Goal: Transaction & Acquisition: Obtain resource

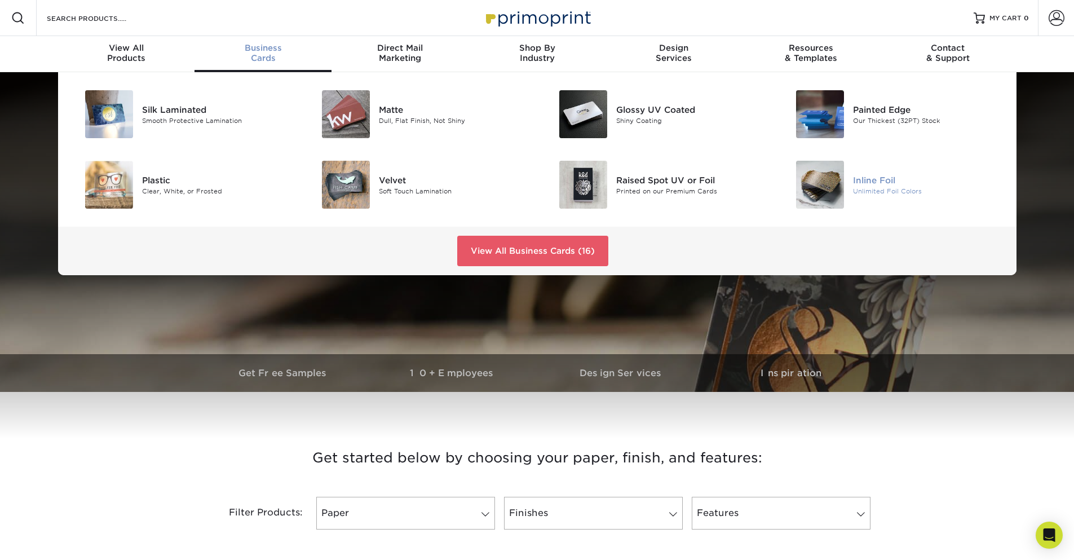
click at [874, 182] on div "Inline Foil" at bounding box center [927, 180] width 149 height 12
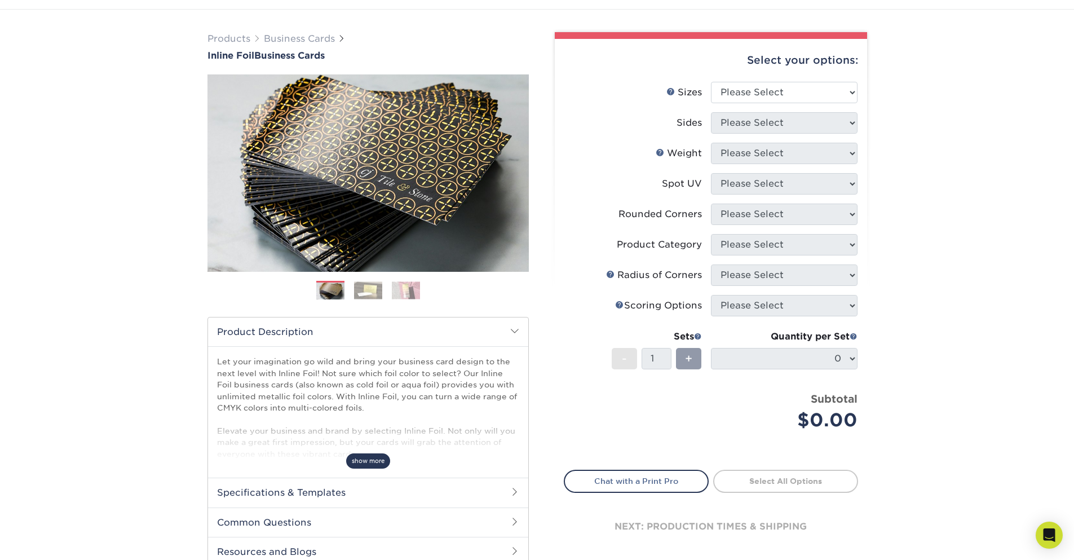
scroll to position [68, 0]
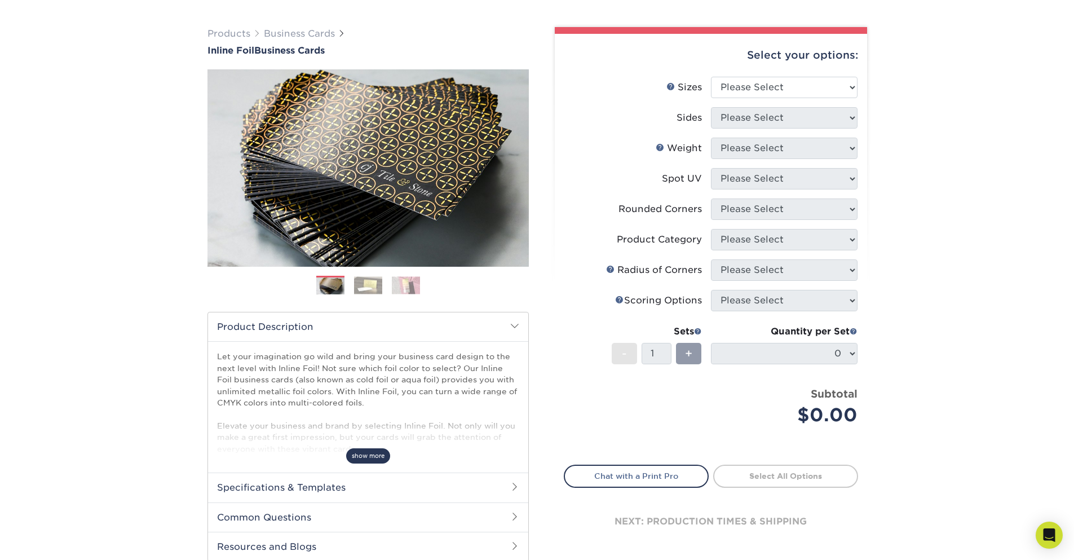
click at [362, 458] on span "show more" at bounding box center [368, 455] width 44 height 15
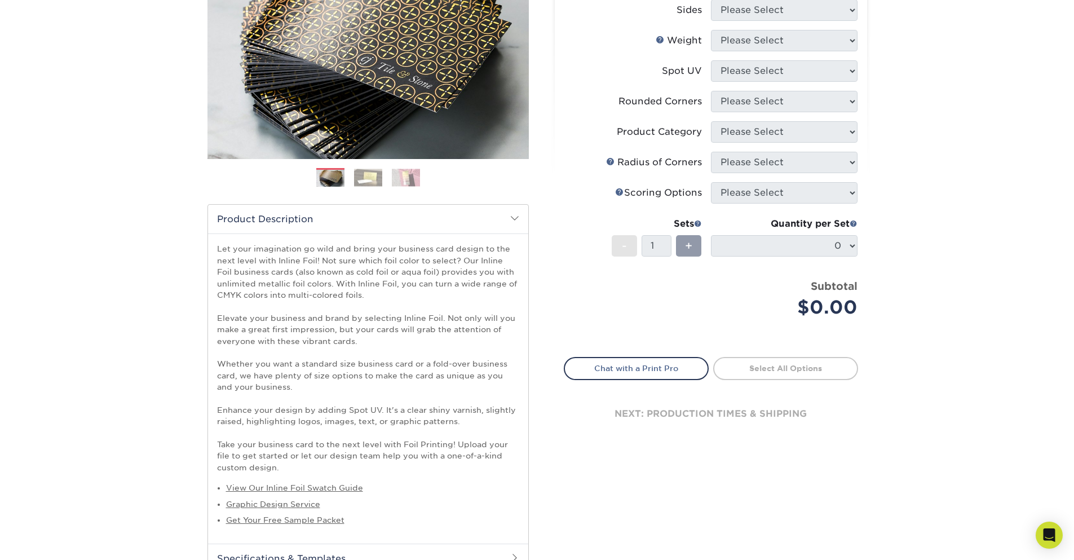
scroll to position [406, 0]
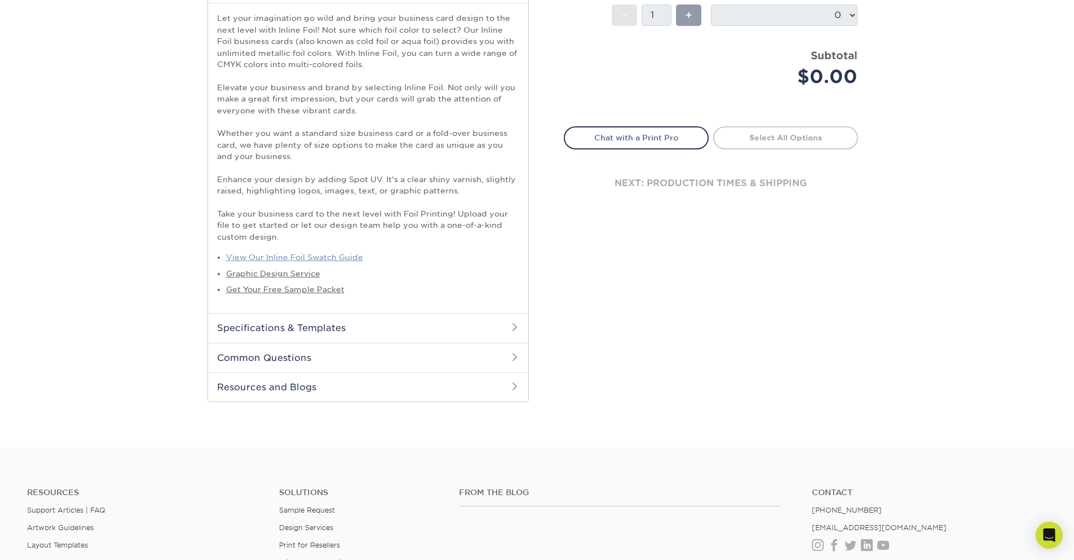
click at [339, 258] on link "View Our Inline Foil Swatch Guide" at bounding box center [294, 257] width 137 height 9
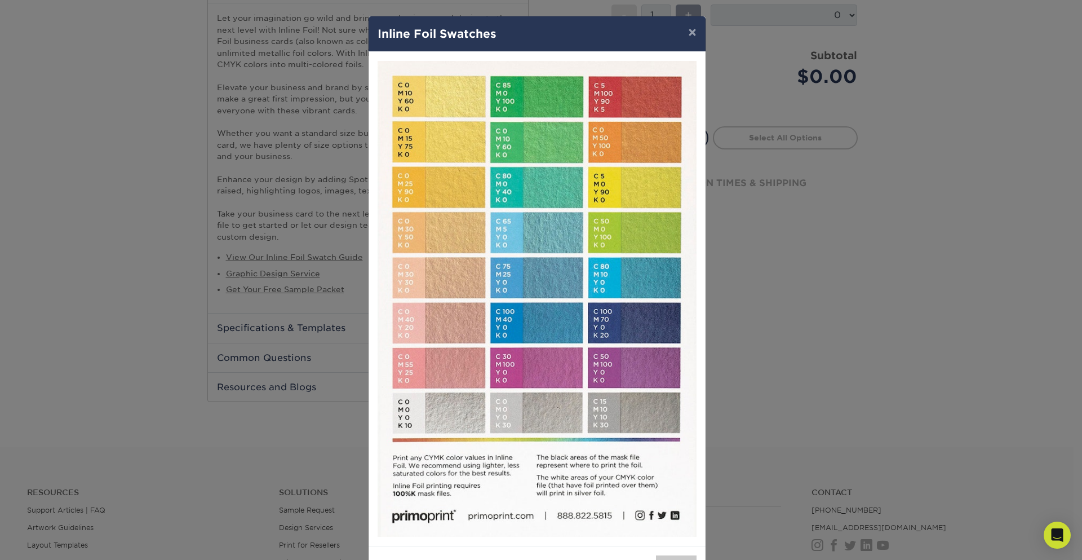
click at [880, 291] on div "× Inline Foil Swatches Close" at bounding box center [541, 280] width 1082 height 560
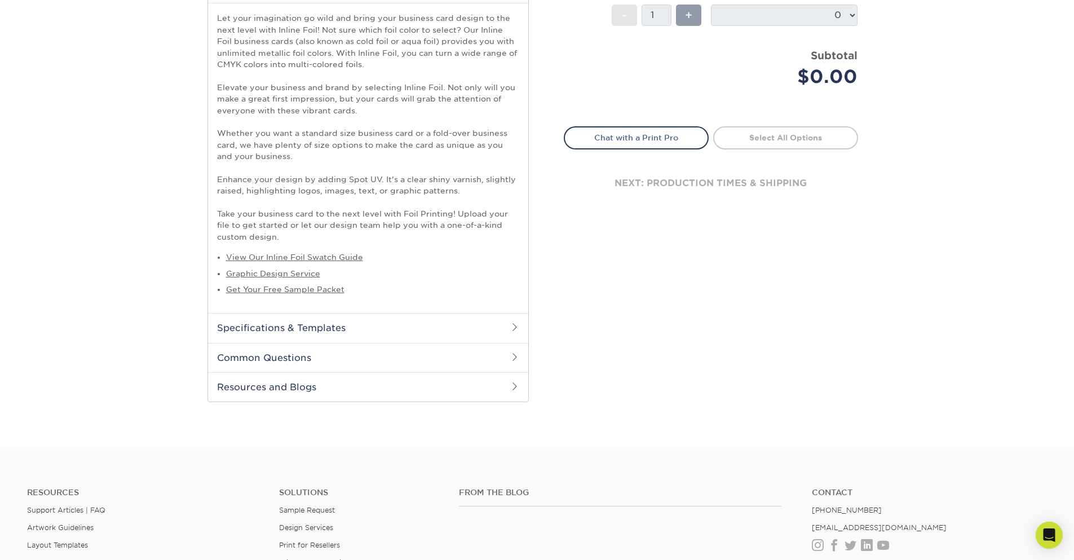
scroll to position [0, 0]
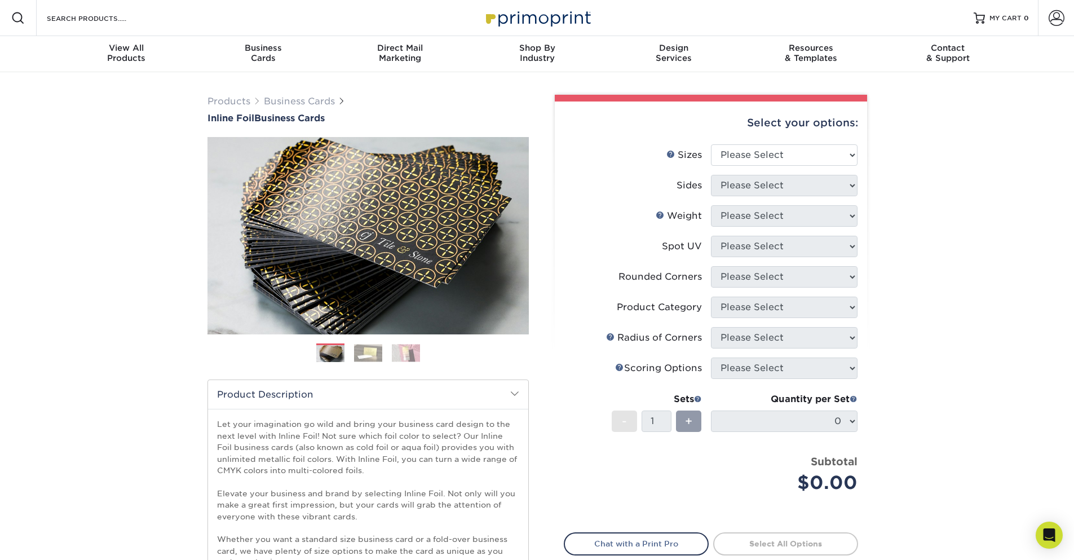
click at [365, 347] on img at bounding box center [368, 352] width 28 height 17
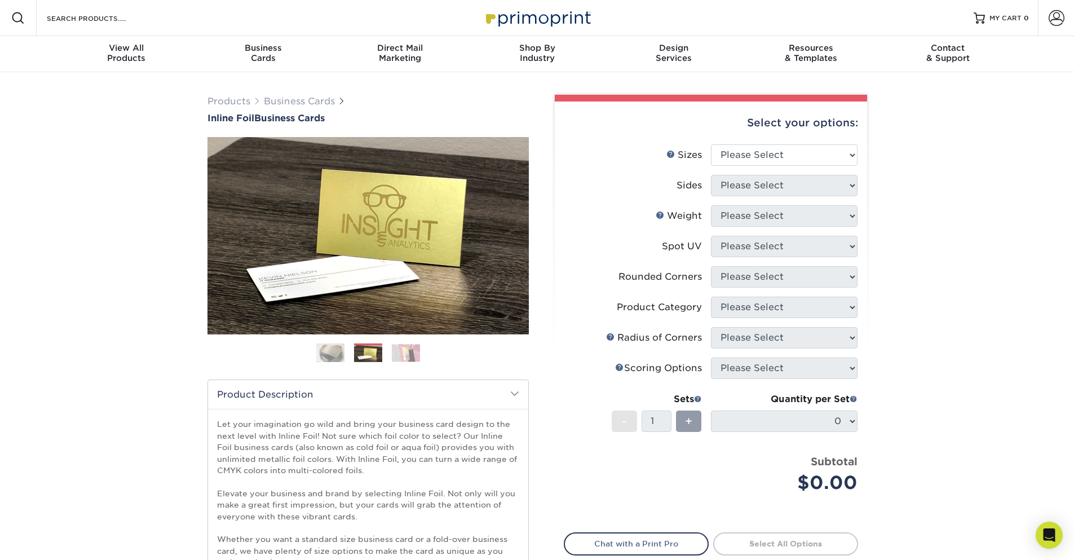
click at [403, 355] on img at bounding box center [406, 352] width 28 height 17
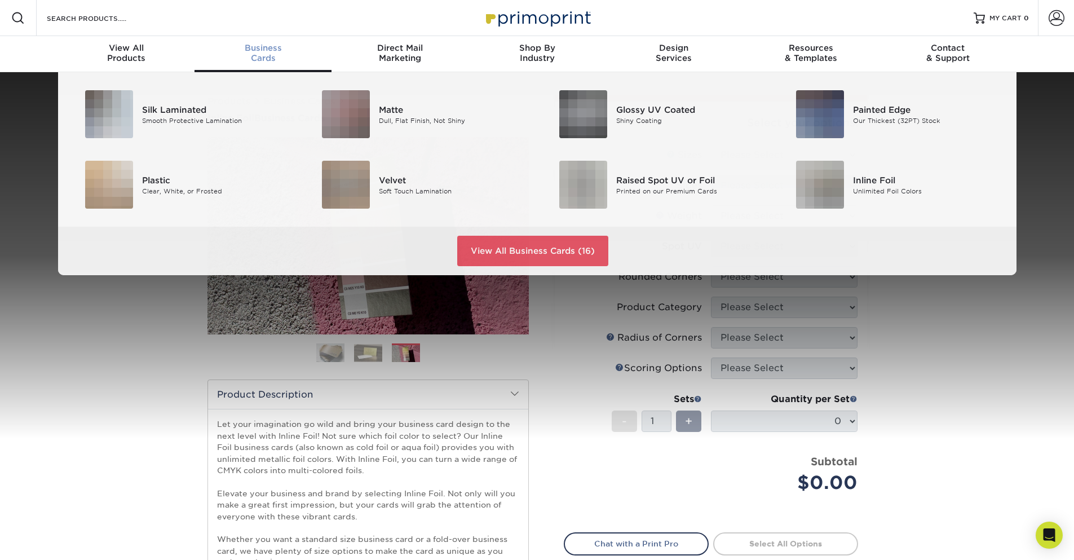
click at [254, 50] on span "Business" at bounding box center [263, 48] width 137 height 10
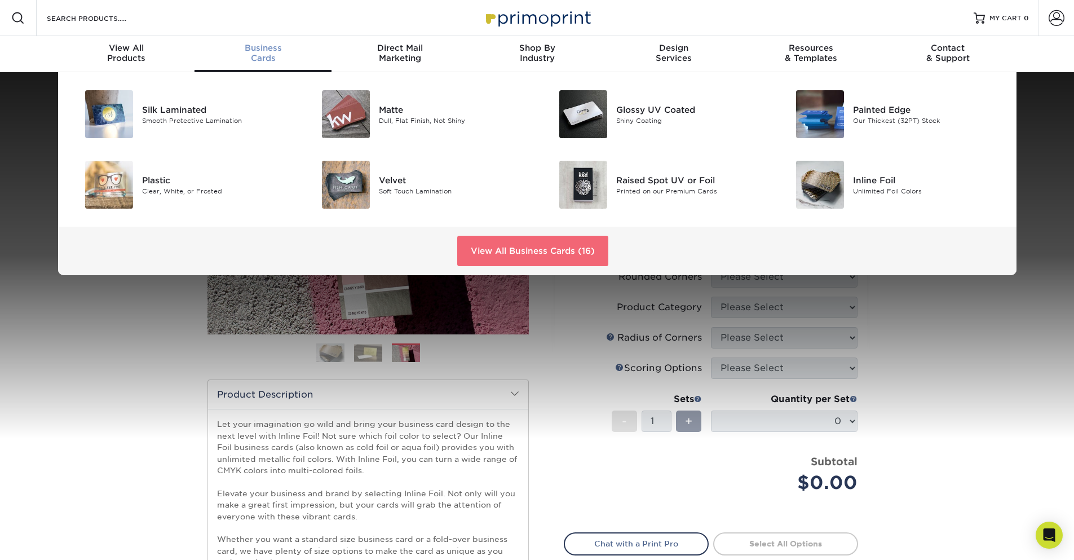
click at [569, 248] on link "View All Business Cards (16)" at bounding box center [532, 251] width 151 height 30
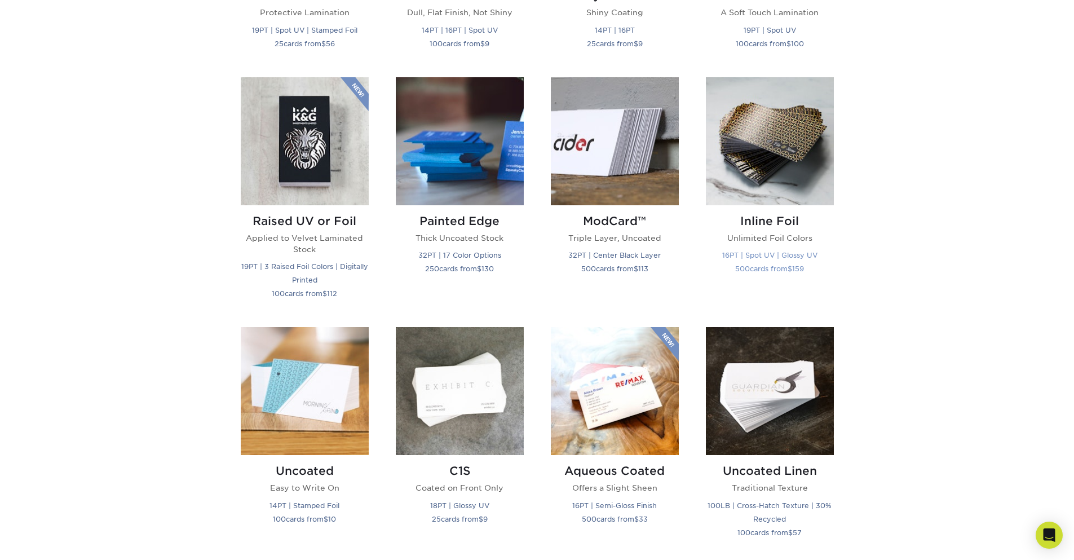
scroll to position [677, 0]
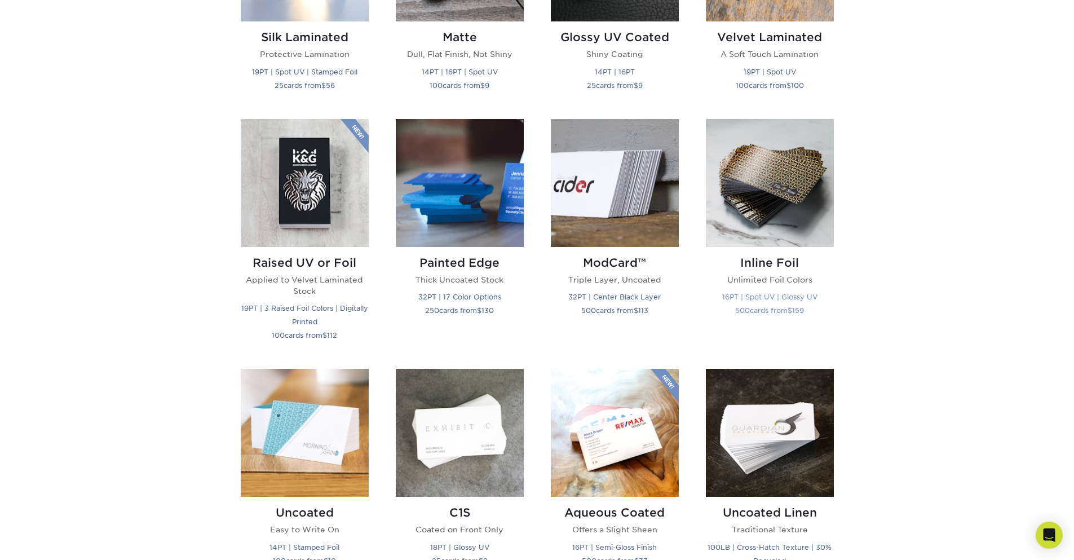
click at [768, 262] on h2 "Inline Foil" at bounding box center [770, 263] width 128 height 14
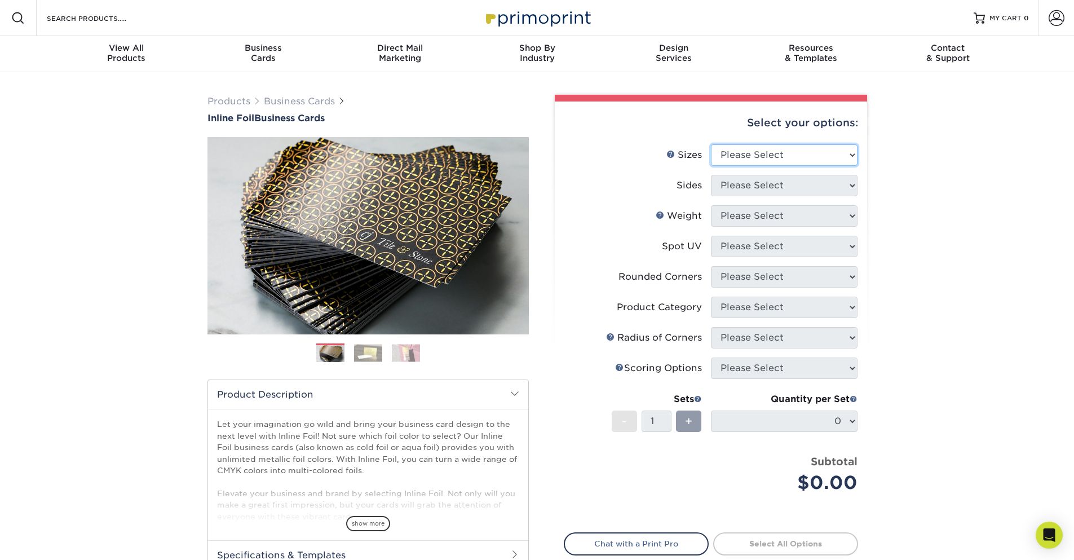
select select "2.00x3.50"
click at [711, 144] on select "Please Select 1.5" x 3.5" - Mini 1.75" x 3.5" - Mini 2" x 2" - Square 2" x 3" -…" at bounding box center [784, 154] width 147 height 21
select select "34527644-b4fd-4ffb-9092-1318eefcd9d9"
click at [711, 175] on select "Please Select Print Both Sides - Foil Back Only Print Both Sides - Foil Both Si…" at bounding box center [784, 185] width 147 height 21
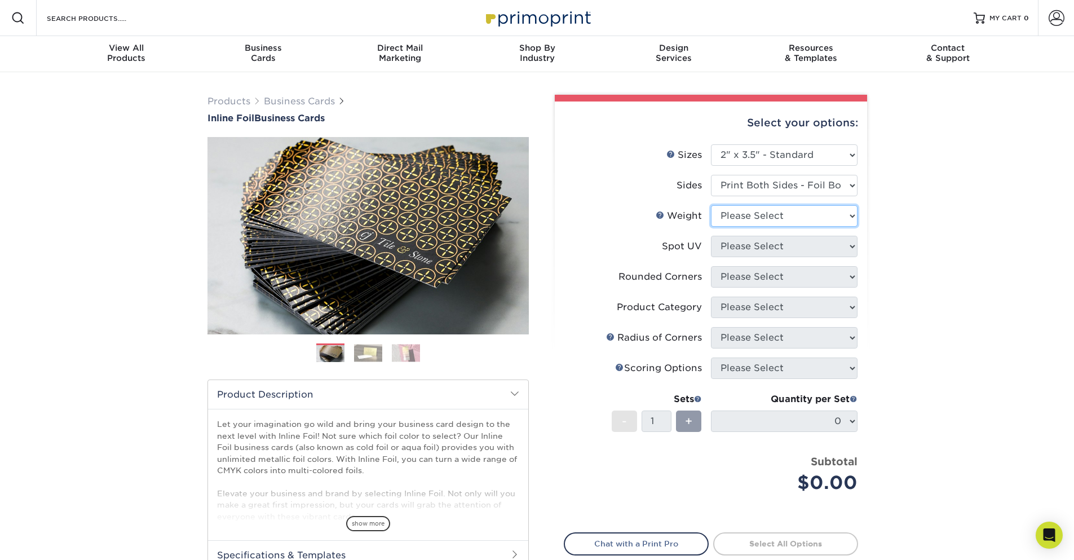
select select "16PT"
click at [711, 205] on select "Please Select 16PT" at bounding box center [784, 215] width 147 height 21
click at [942, 240] on div "Products Business Cards Inline Foil Business Cards Previous Next" at bounding box center [537, 373] width 1074 height 602
select select "3"
click at [711, 236] on select "Please Select No Spot UV Front and Back (Both Sides) Front Only Back Only" at bounding box center [784, 246] width 147 height 21
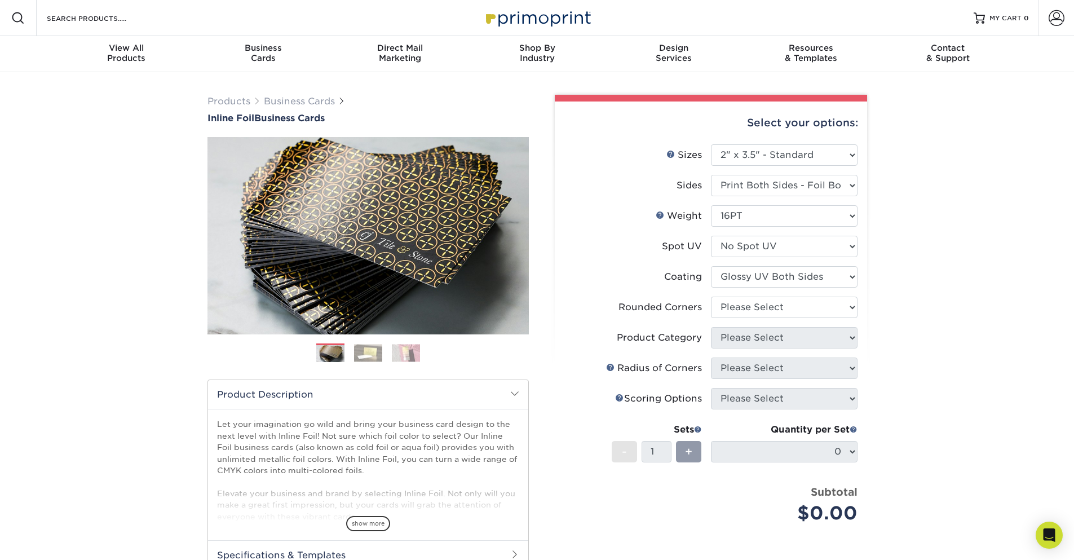
click at [711, 266] on select at bounding box center [784, 276] width 147 height 21
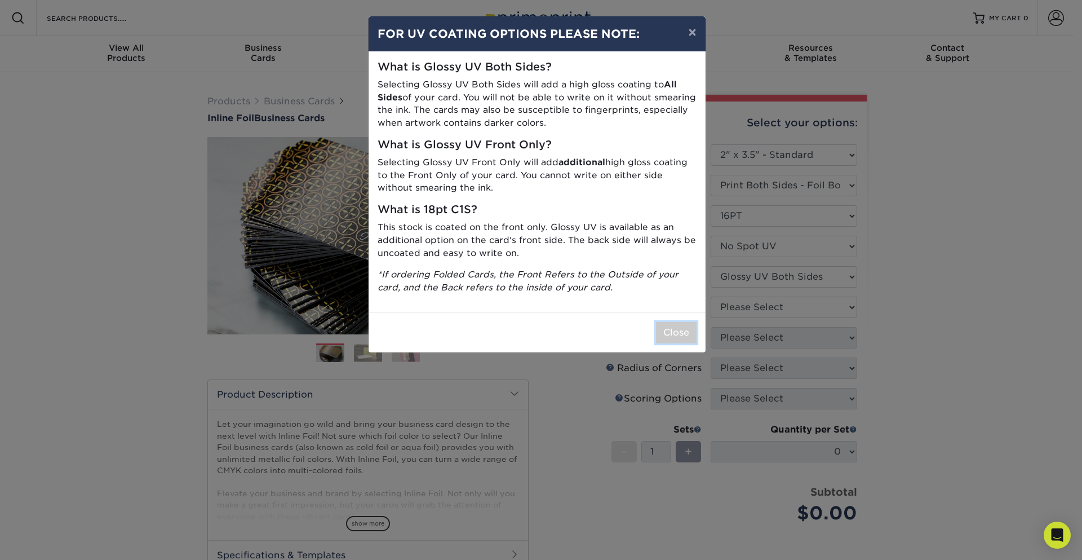
drag, startPoint x: 671, startPoint y: 335, endPoint x: 633, endPoint y: 242, distance: 101.1
click at [633, 242] on div "× FOR UV COATING OPTIONS PLEASE NOTE: What is Glossy UV Both Sides? Selecting G…" at bounding box center [537, 184] width 338 height 337
click at [666, 333] on button "Close" at bounding box center [676, 332] width 41 height 21
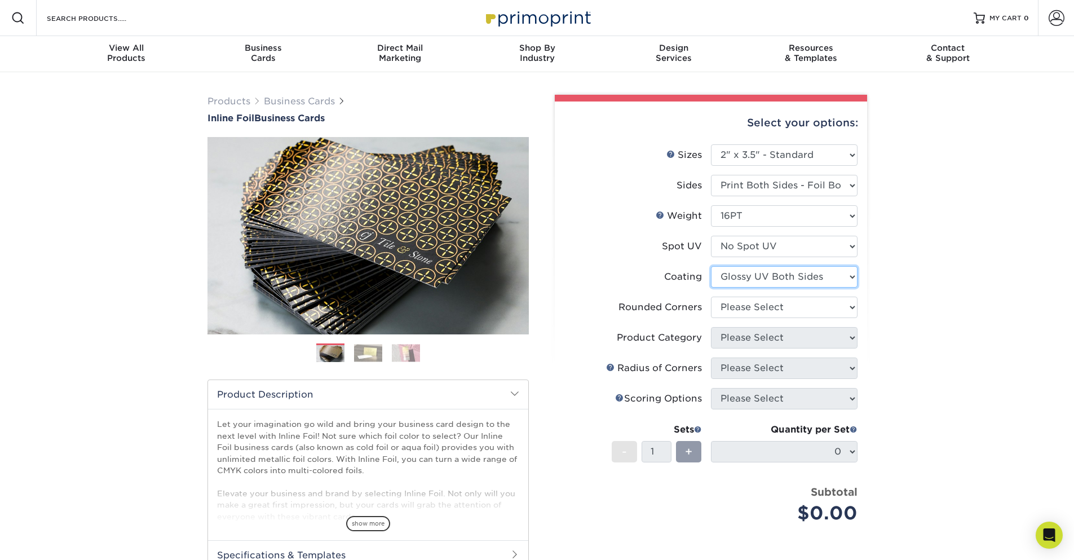
click at [711, 266] on select at bounding box center [784, 276] width 147 height 21
click at [926, 312] on div "Products Business Cards Inline Foil Business Cards Previous Next" at bounding box center [537, 383] width 1074 height 622
click at [711, 266] on select at bounding box center [784, 276] width 147 height 21
select select "ae367451-b2b8-45df-a344-0f05b6a12993"
click at [711, 266] on select at bounding box center [784, 276] width 147 height 21
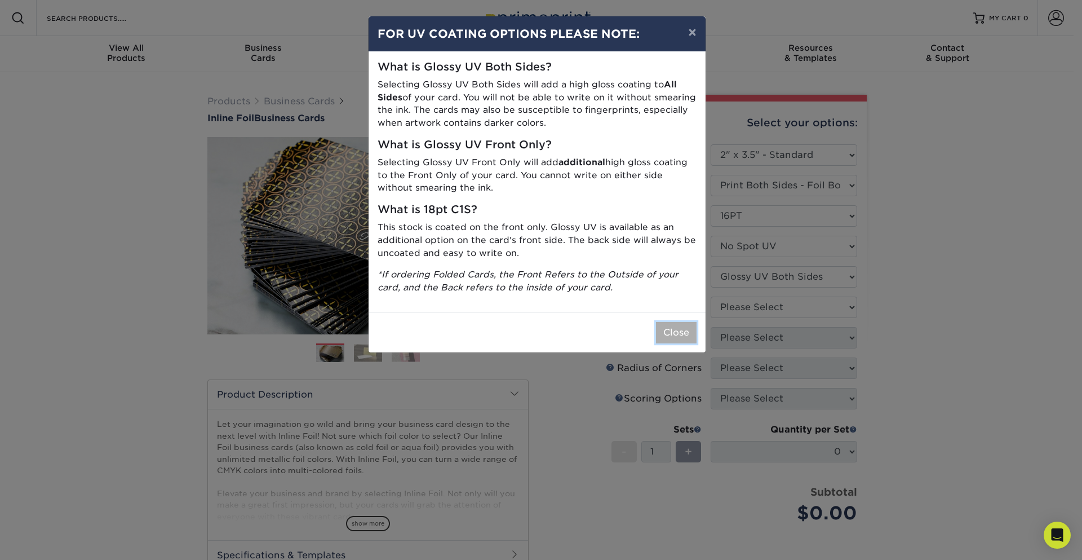
click at [672, 337] on button "Close" at bounding box center [676, 332] width 41 height 21
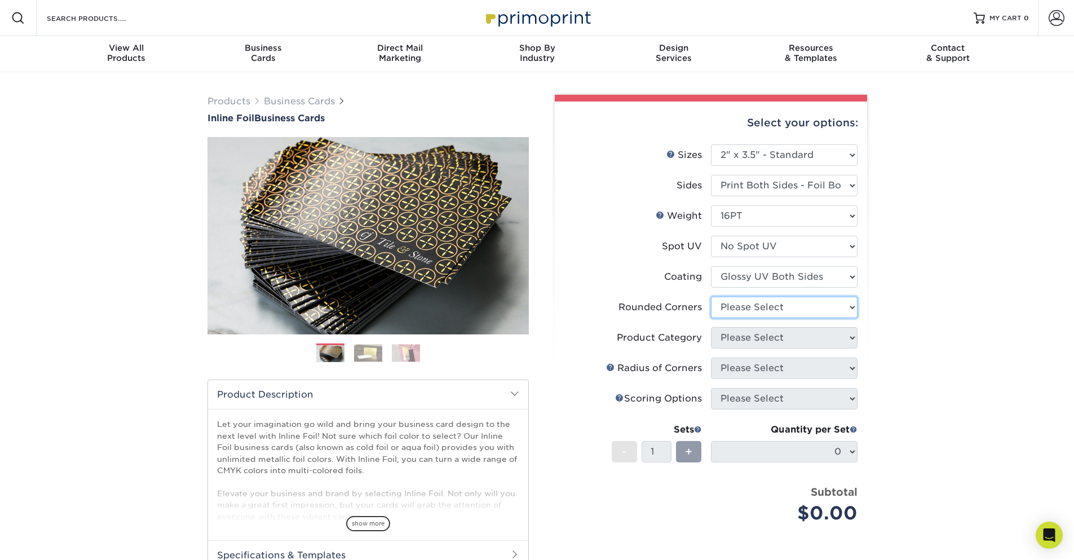
select select "0"
click at [711, 297] on select "Please Select Yes - Round 2 Corners Yes - Round 4 Corners No" at bounding box center [784, 307] width 147 height 21
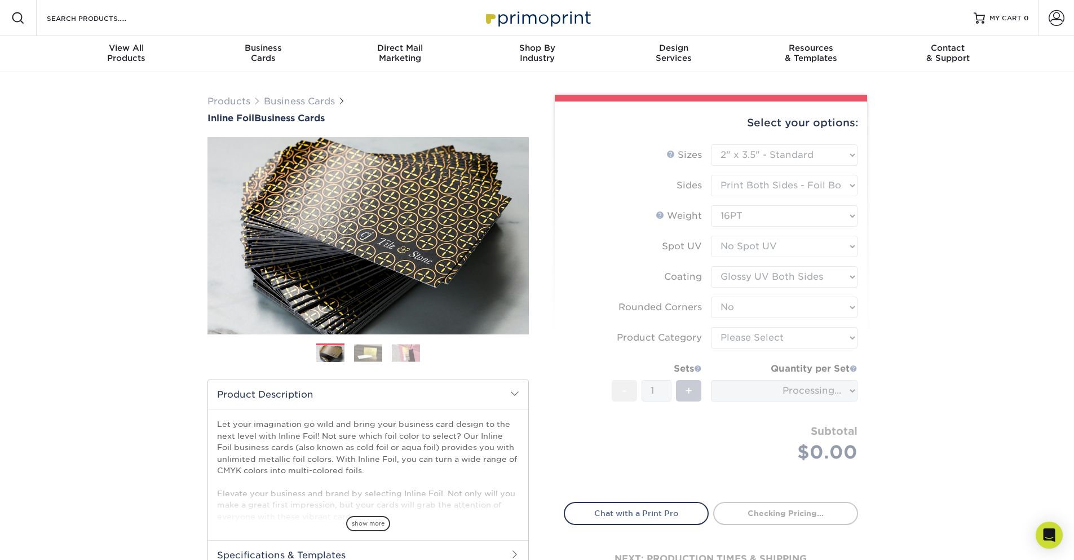
click at [926, 276] on div "Products Business Cards Inline Foil Business Cards Previous Next" at bounding box center [537, 373] width 1074 height 602
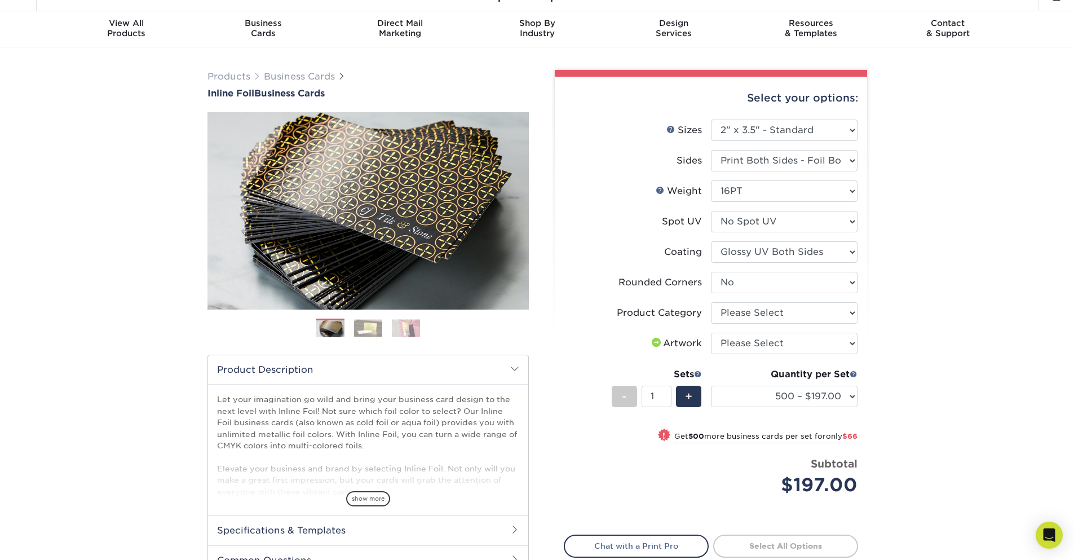
scroll to position [68, 0]
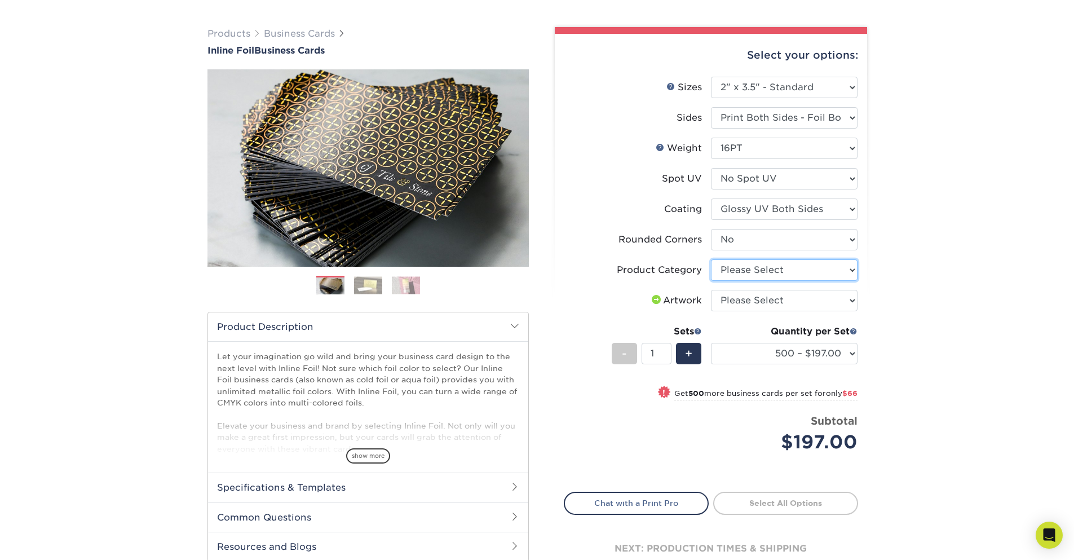
select select "3b5148f1-0588-4f88-a218-97bcfdce65c1"
click at [711, 259] on select "Please Select Business Cards" at bounding box center [784, 269] width 147 height 21
drag, startPoint x: 775, startPoint y: 303, endPoint x: 993, endPoint y: 228, distance: 230.5
click at [993, 228] on div "Products Business Cards Inline Foil Business Cards Previous Next" at bounding box center [537, 314] width 1074 height 618
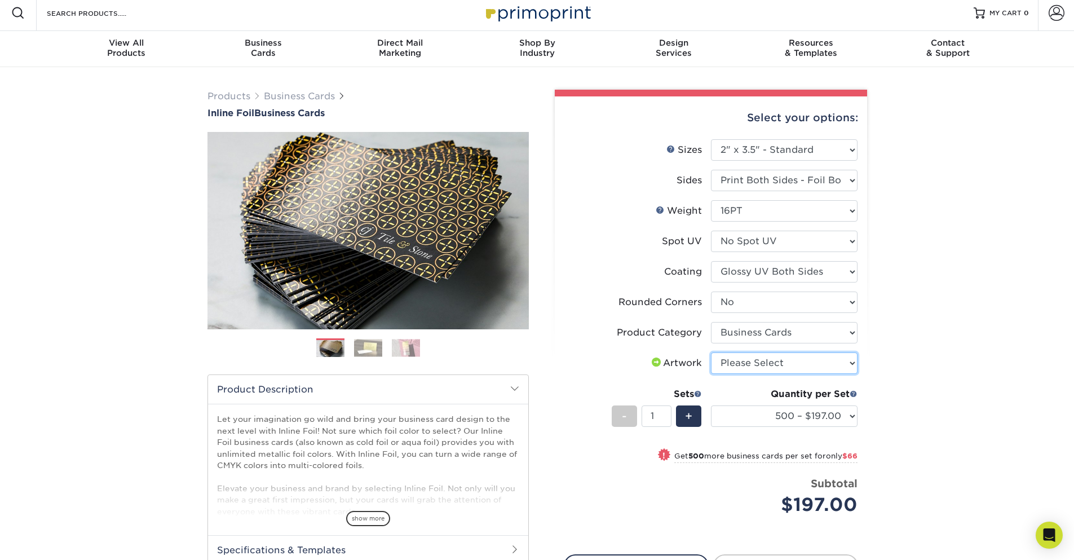
scroll to position [0, 0]
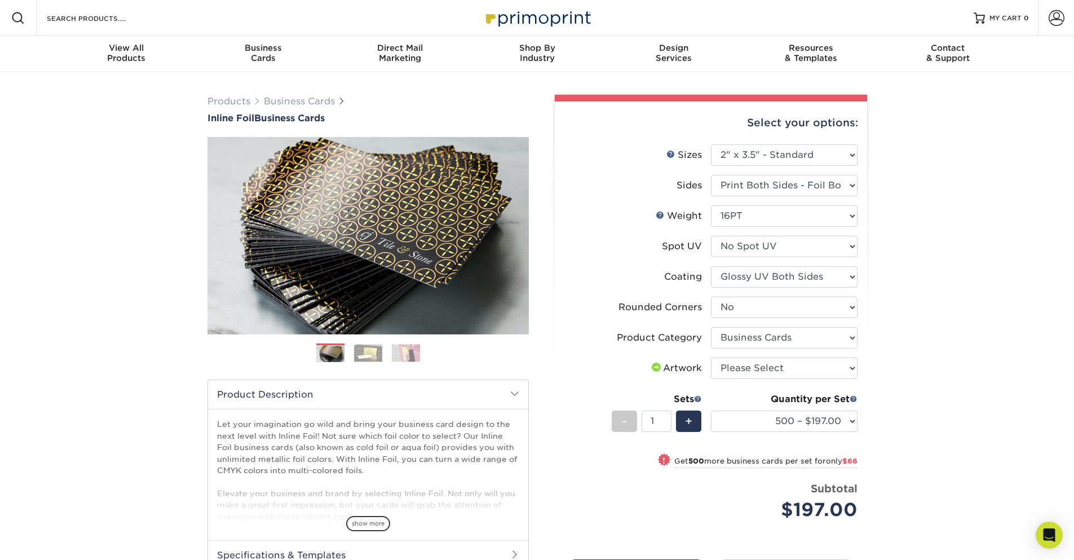
click at [360, 353] on img at bounding box center [368, 352] width 28 height 17
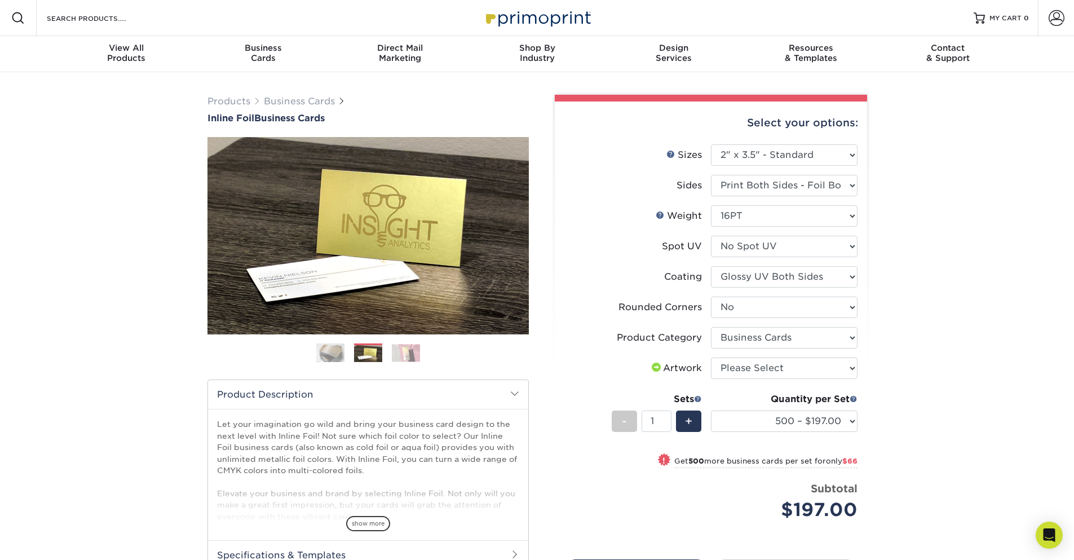
click at [410, 356] on img at bounding box center [406, 352] width 28 height 17
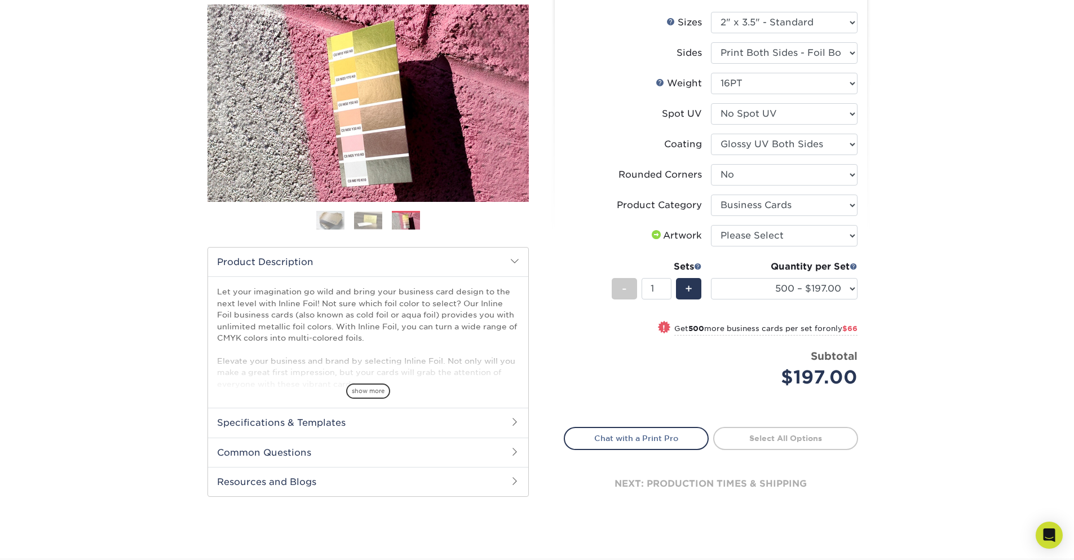
scroll to position [135, 0]
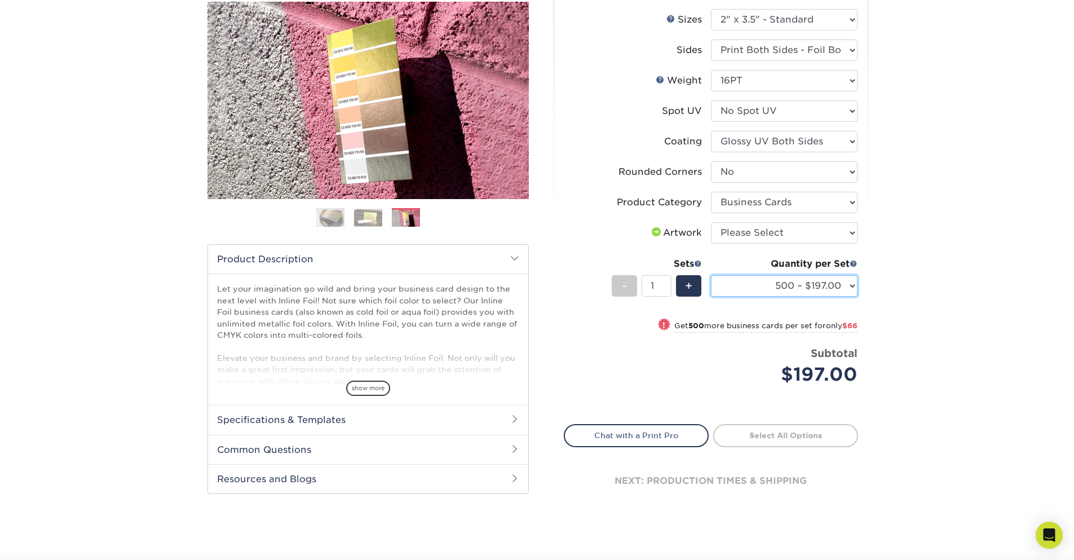
click at [711, 275] on select "500 – $197.00 1000 – $263.00 2500 – $495.00 5000 – $707.00" at bounding box center [784, 285] width 147 height 21
click at [307, 418] on h2 "Specifications & Templates" at bounding box center [368, 419] width 320 height 29
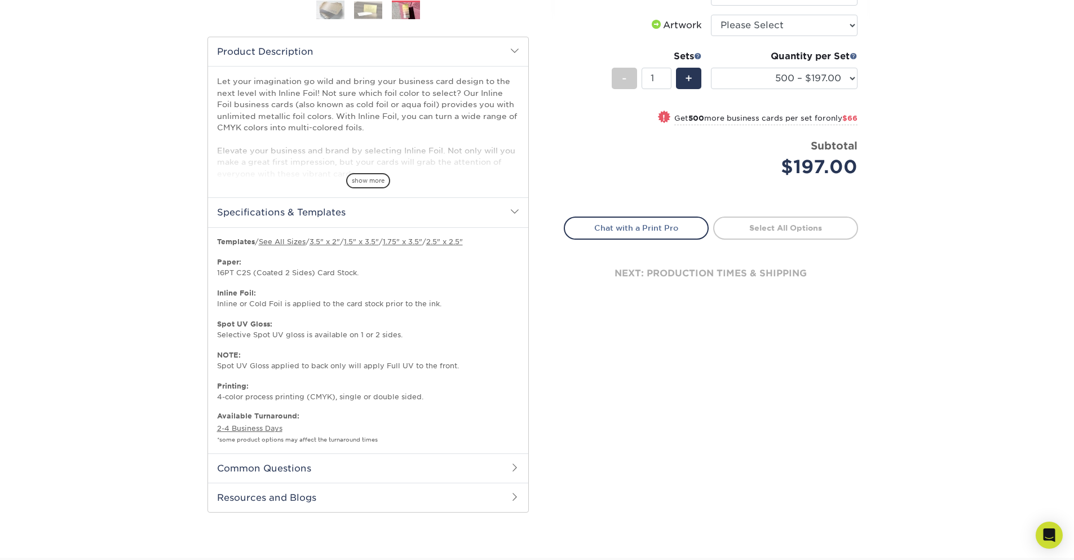
scroll to position [338, 0]
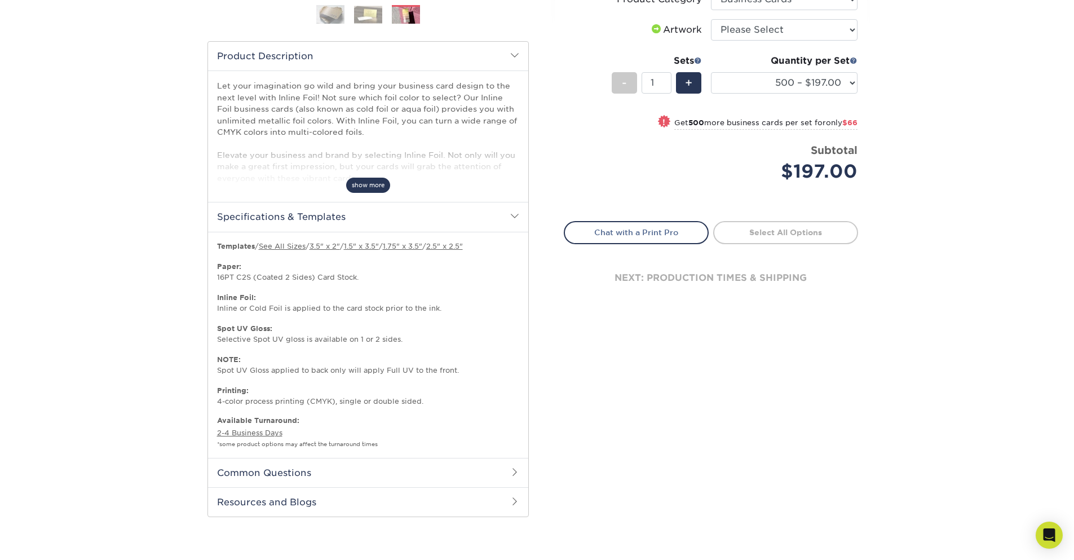
click at [371, 185] on span "show more" at bounding box center [368, 185] width 44 height 15
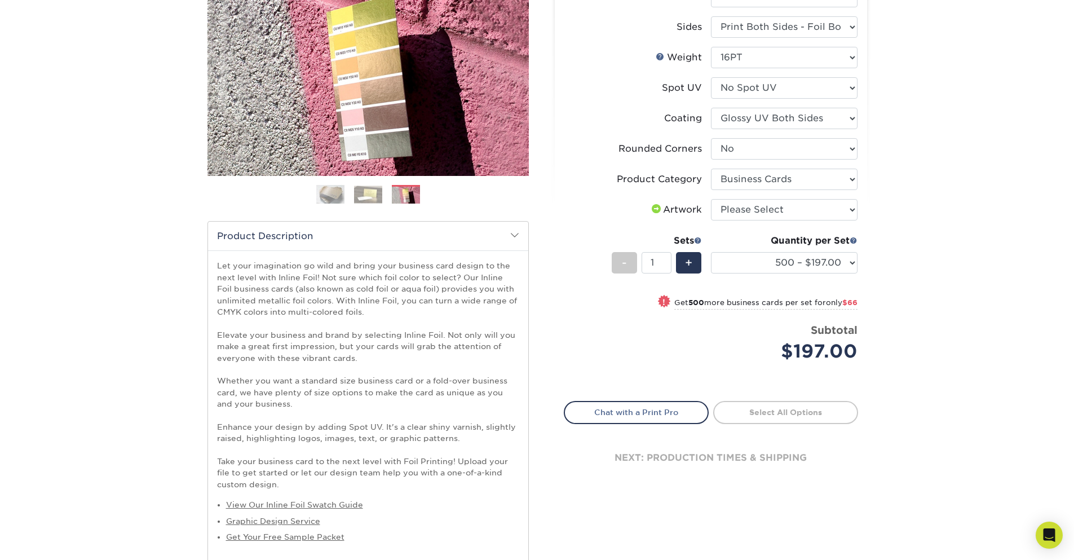
scroll to position [0, 0]
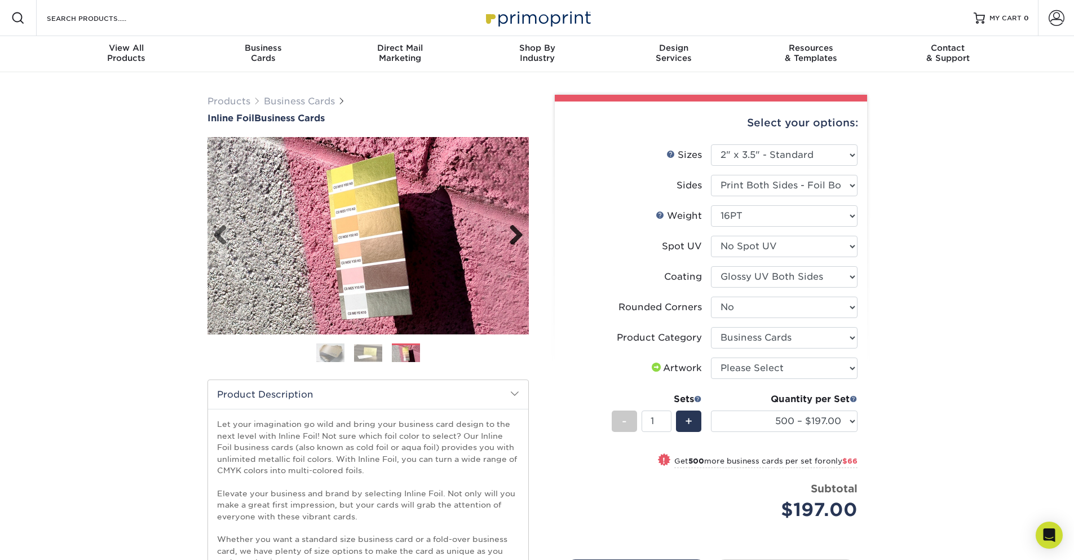
click at [516, 240] on link "Next" at bounding box center [512, 235] width 23 height 23
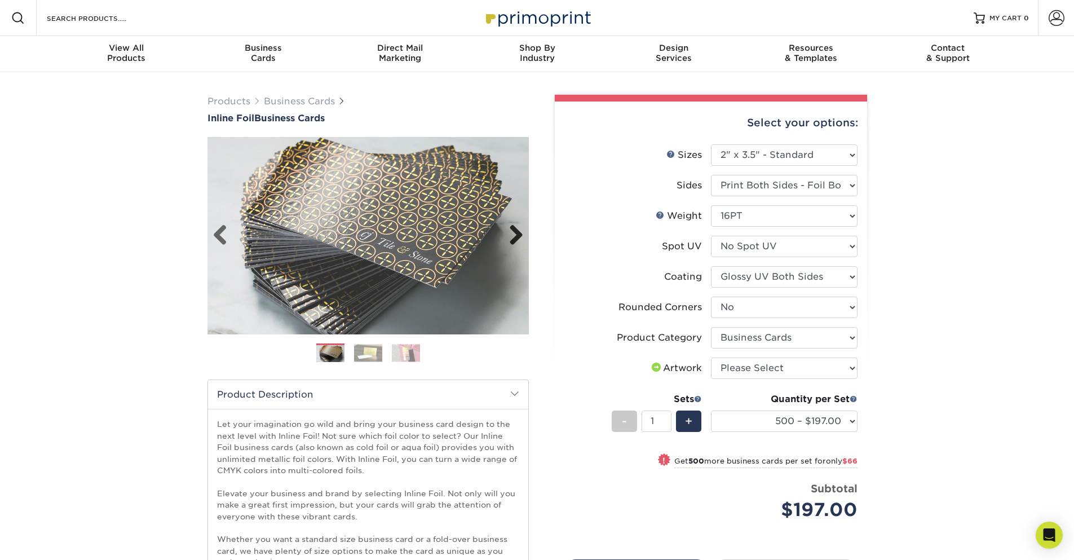
click at [516, 240] on link "Next" at bounding box center [512, 235] width 23 height 23
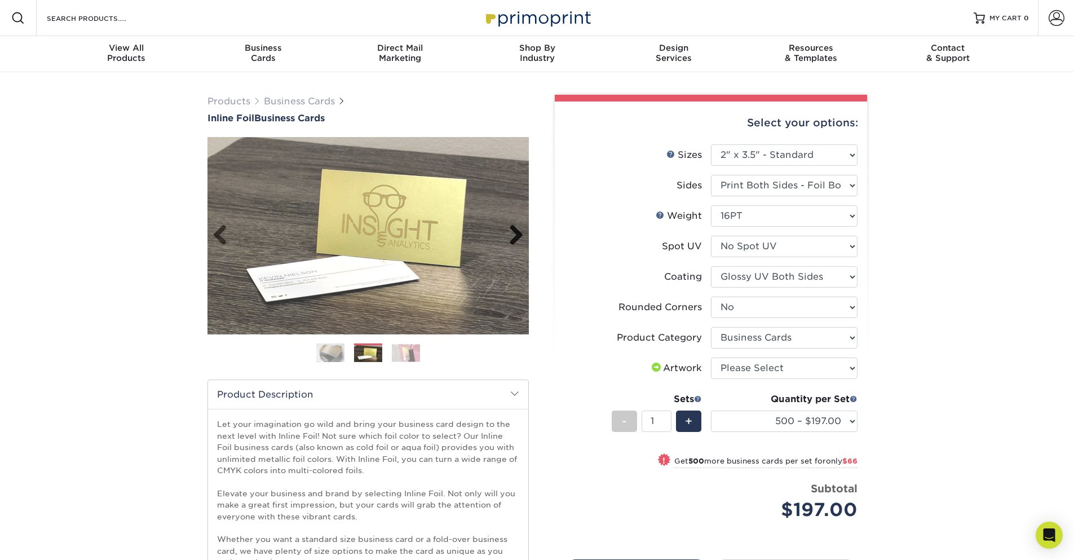
click at [516, 240] on link "Next" at bounding box center [512, 235] width 23 height 23
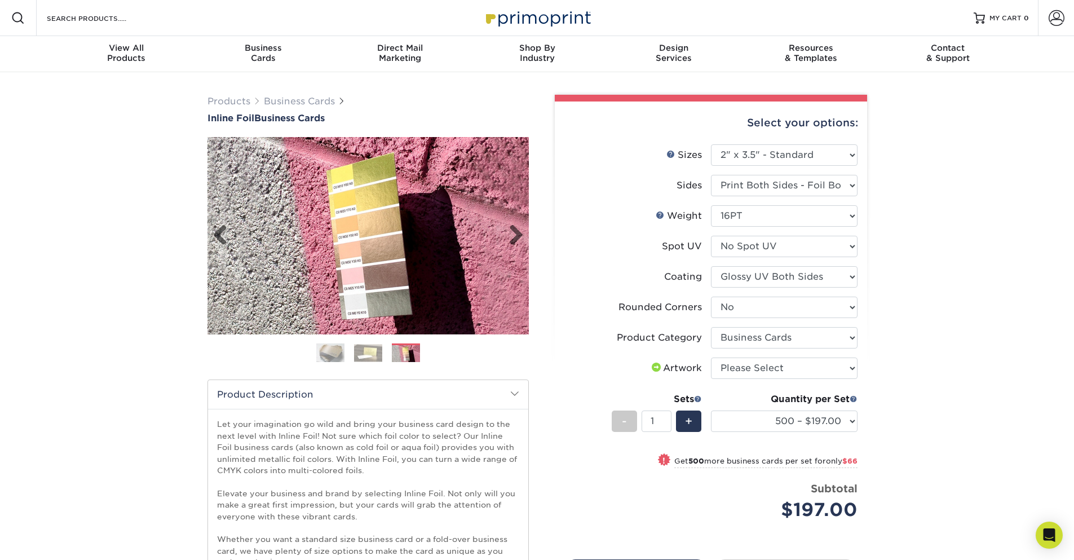
click at [355, 182] on img at bounding box center [367, 235] width 321 height 197
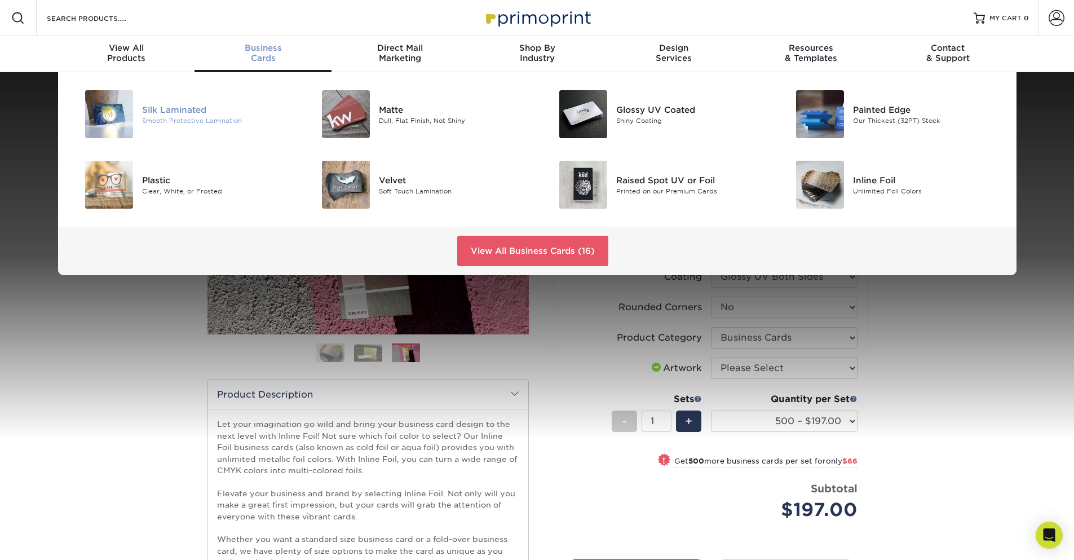
click at [167, 112] on div "Silk Laminated" at bounding box center [216, 109] width 149 height 12
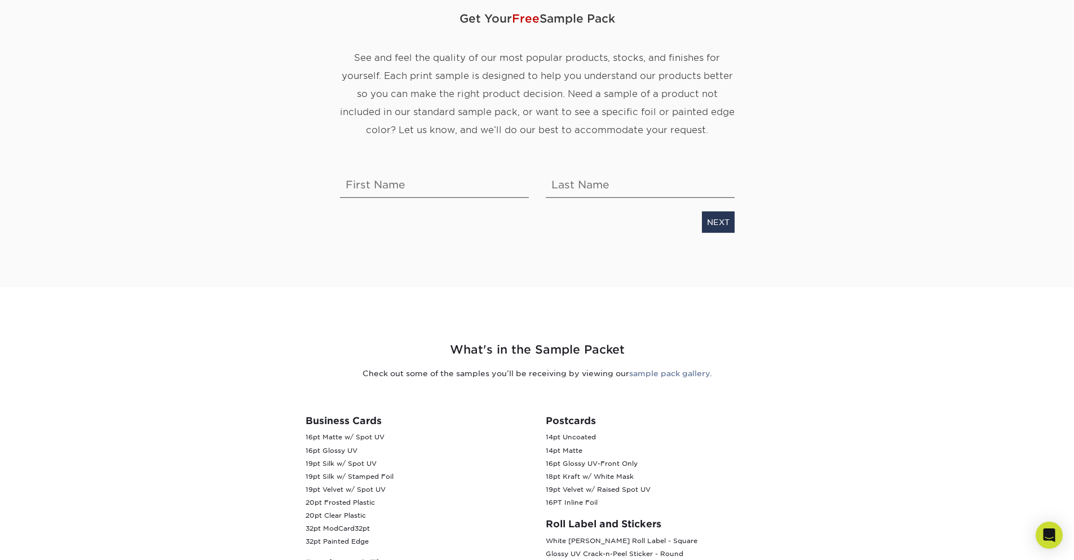
scroll to position [135, 0]
click at [440, 185] on input "text" at bounding box center [434, 183] width 189 height 32
type input "Gavin"
type input "Schelske"
click at [708, 231] on link "NEXT" at bounding box center [718, 222] width 33 height 21
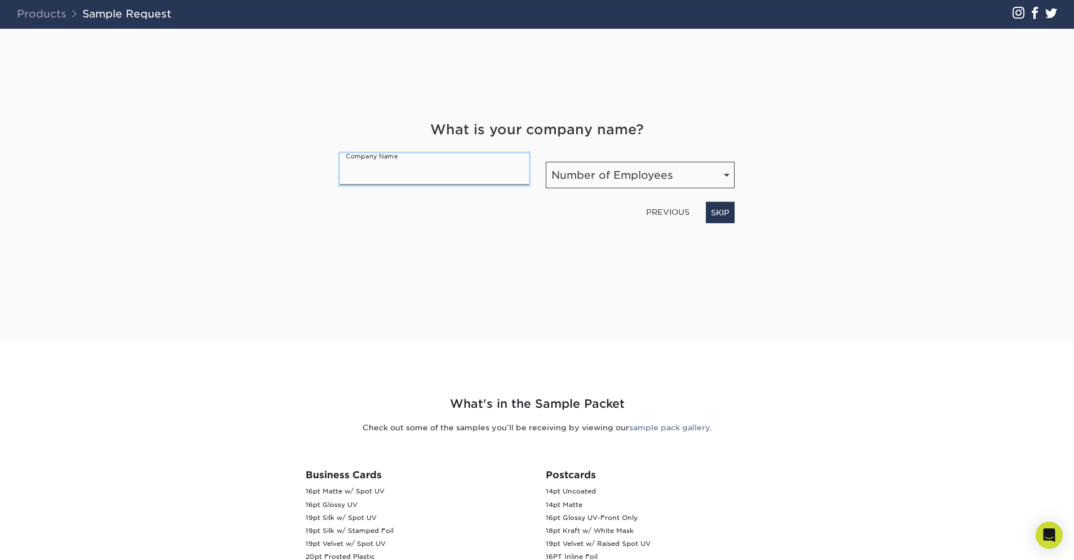
scroll to position [64, 0]
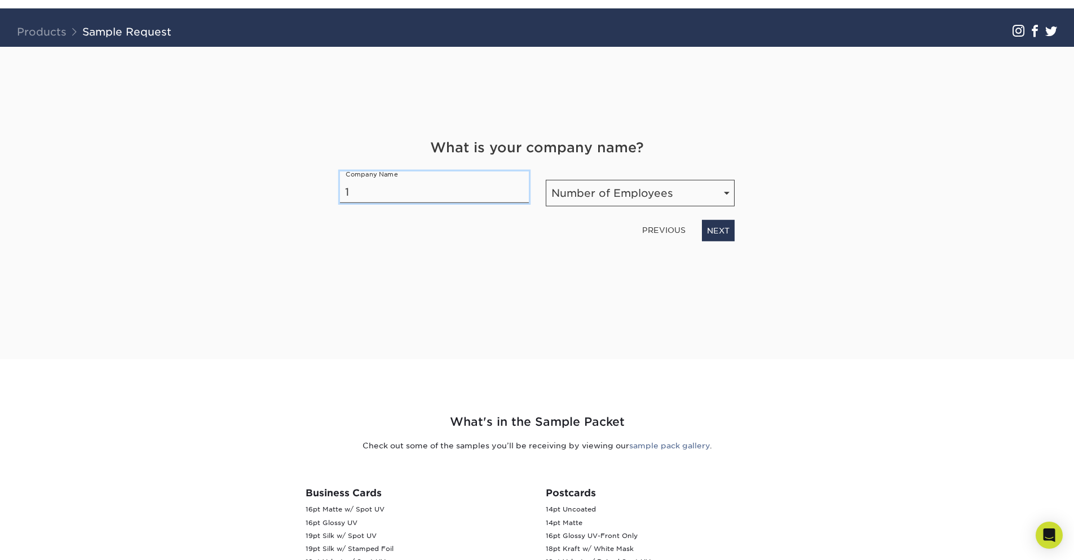
click at [366, 196] on input "1" at bounding box center [434, 187] width 189 height 32
type input "SymBizzNet LLC"
select select "Self-employed"
click at [546, 180] on select "Number of Employees Self-employed 1-10 employees 11-50 employees 51-200 employe…" at bounding box center [640, 193] width 189 height 26
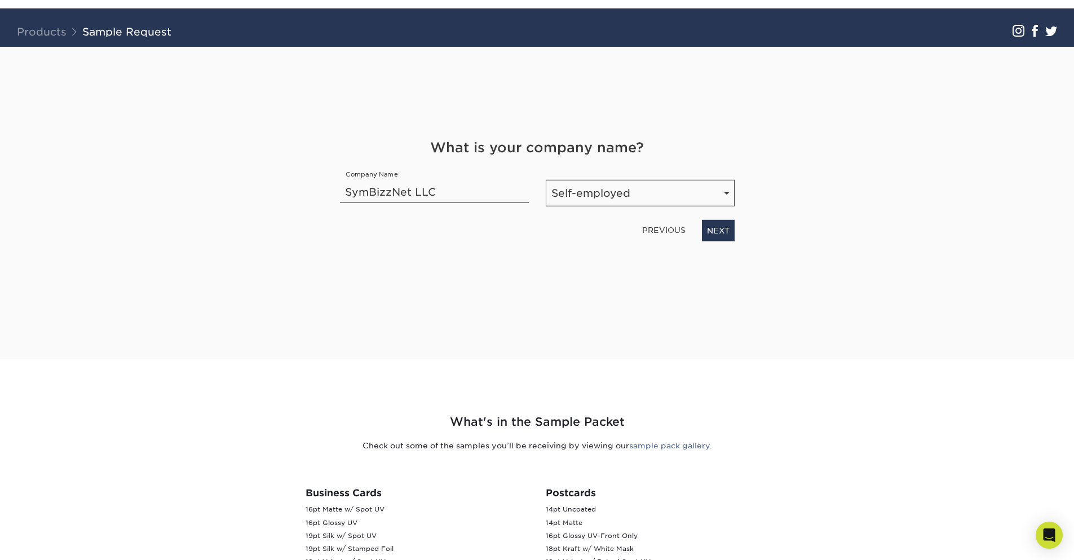
click at [750, 294] on div "Get Your Free Sample Pack See and feel the quality of our most popular products…" at bounding box center [537, 203] width 660 height 312
click at [715, 231] on link "NEXT" at bounding box center [718, 230] width 33 height 21
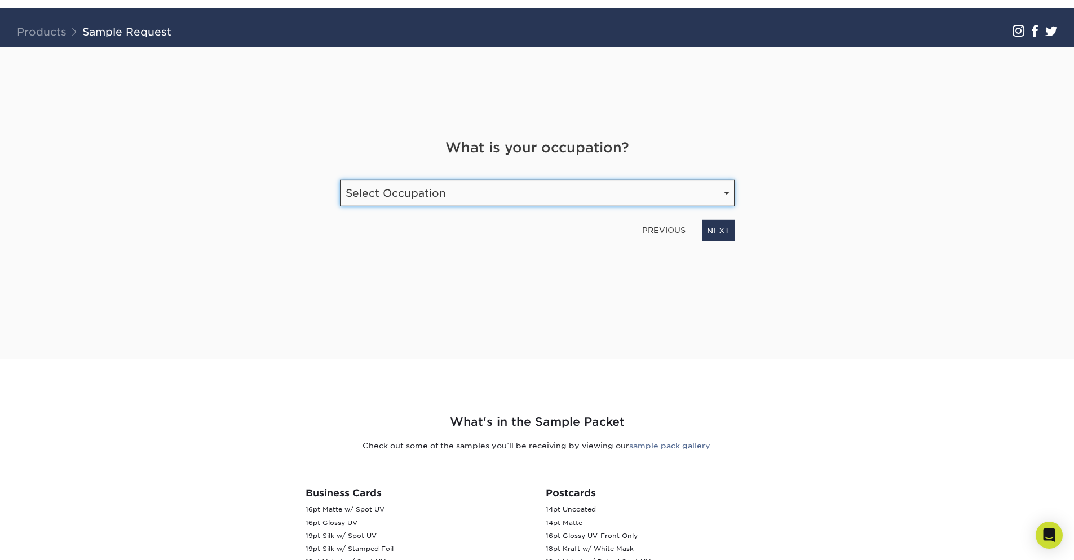
select select "Technology"
click at [340, 180] on select "Select Occupation Agency Automotive Blogger Cleaning Services Construction Educ…" at bounding box center [537, 193] width 395 height 26
click at [494, 343] on div "Get Your Free Sample Pack See and feel the quality of our most popular products…" at bounding box center [537, 203] width 660 height 312
click at [725, 231] on link "NEXT" at bounding box center [718, 230] width 33 height 21
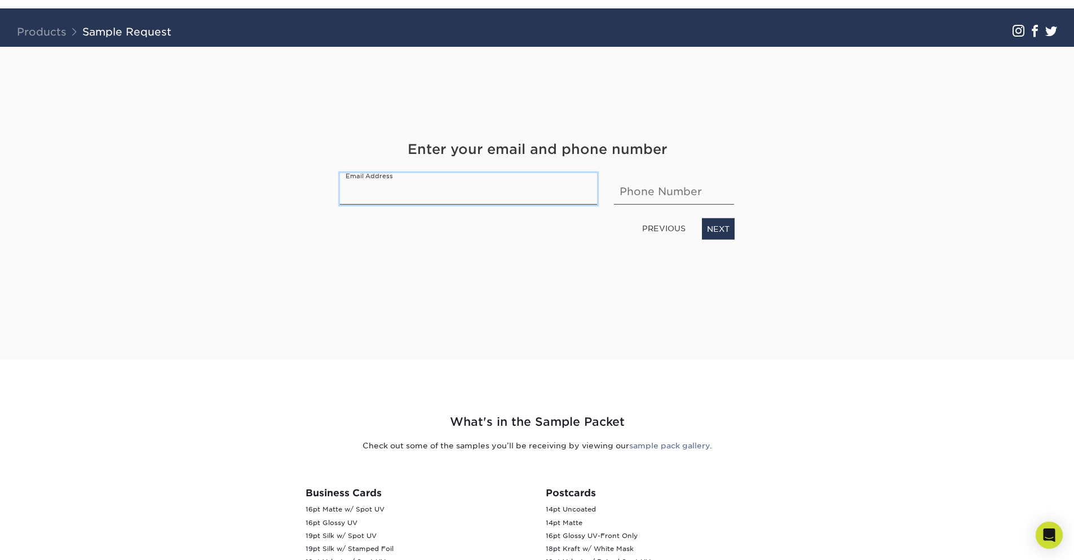
click at [462, 189] on input "email" at bounding box center [469, 189] width 258 height 32
type input "gavin.schelske@symbizznet.com"
type input "6613092232"
click at [713, 231] on link "NEXT" at bounding box center [718, 228] width 33 height 21
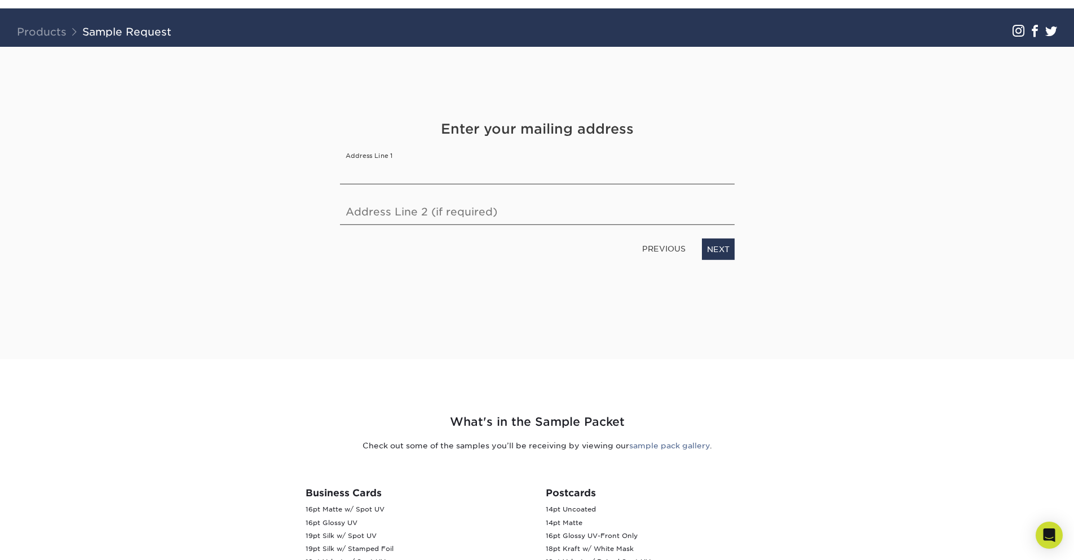
click at [657, 243] on link "PREVIOUS" at bounding box center [664, 249] width 52 height 18
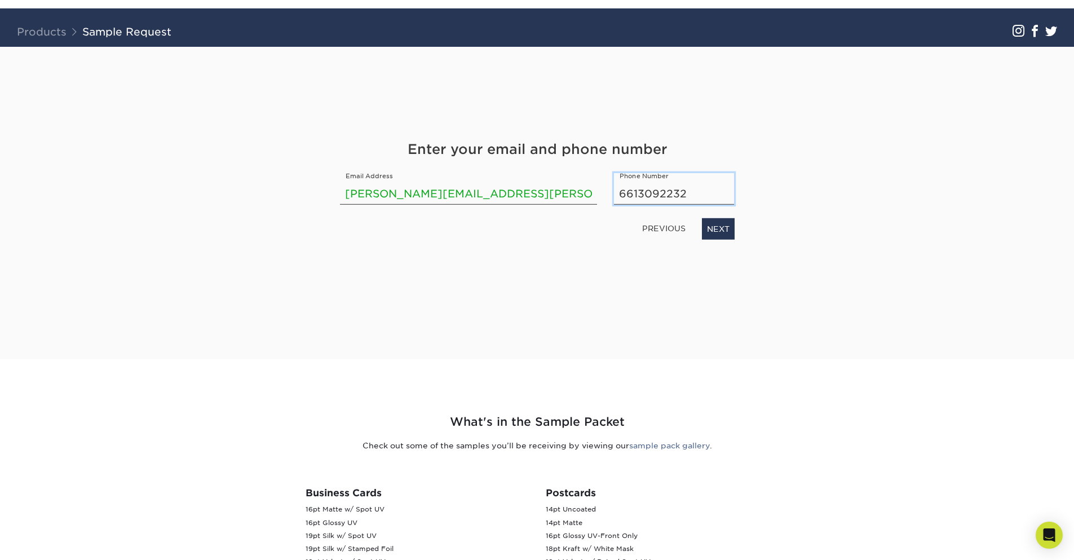
click at [646, 194] on input "6613092232" at bounding box center [674, 189] width 120 height 32
click at [889, 170] on section "Get Your Free Sample Pack See and feel the quality of our most popular products…" at bounding box center [537, 203] width 1074 height 312
click at [721, 223] on link "NEXT" at bounding box center [718, 228] width 33 height 21
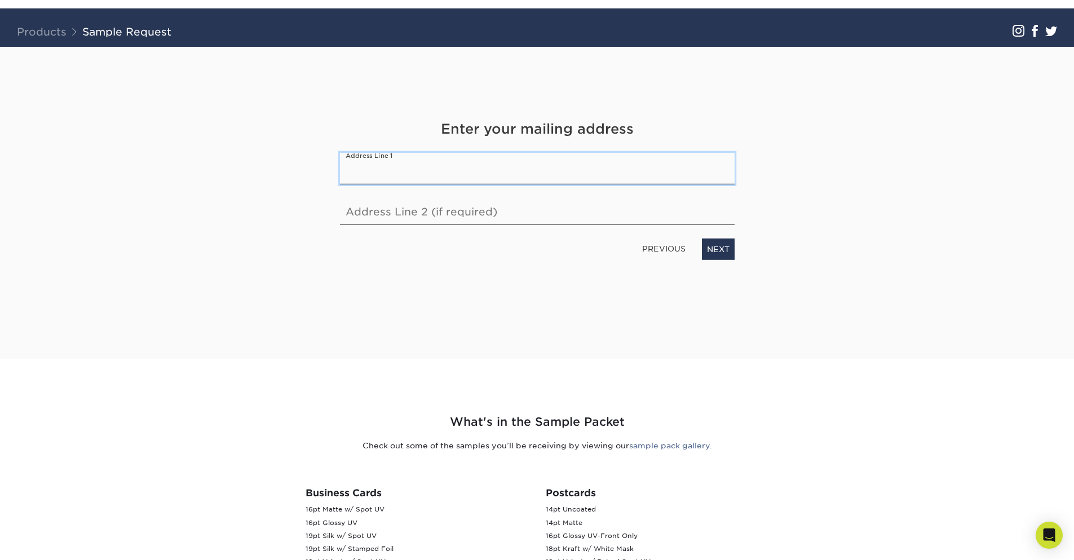
click at [408, 173] on input "text" at bounding box center [537, 169] width 395 height 32
click at [846, 150] on div "Get Your Free Sample Pack See and feel the quality of our most popular products…" at bounding box center [537, 203] width 660 height 312
click at [414, 176] on input "text" at bounding box center [537, 169] width 395 height 32
type input "343 Palos Verdes Blvd"
type input "Apt 32"
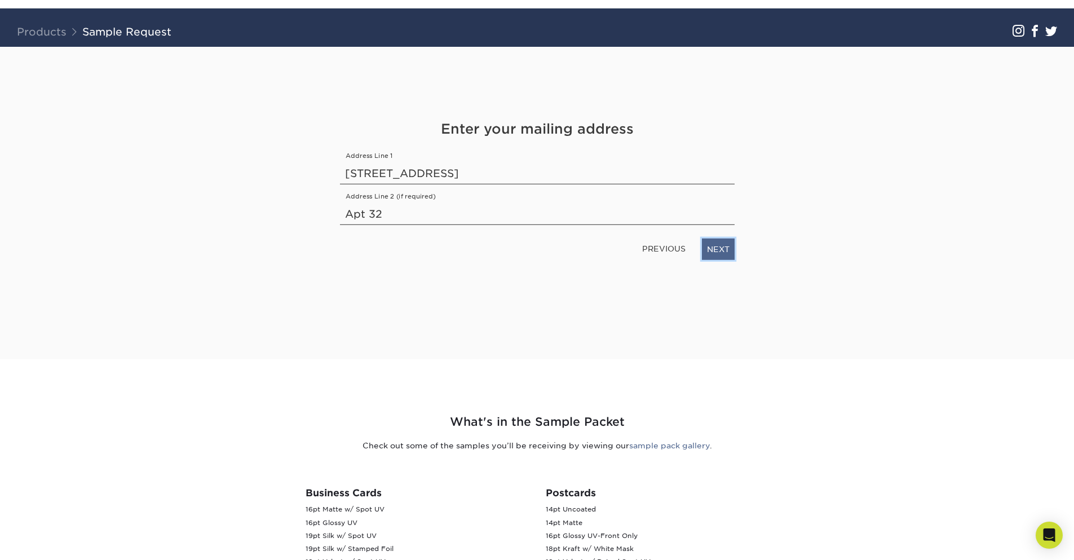
click at [715, 249] on link "NEXT" at bounding box center [718, 248] width 33 height 21
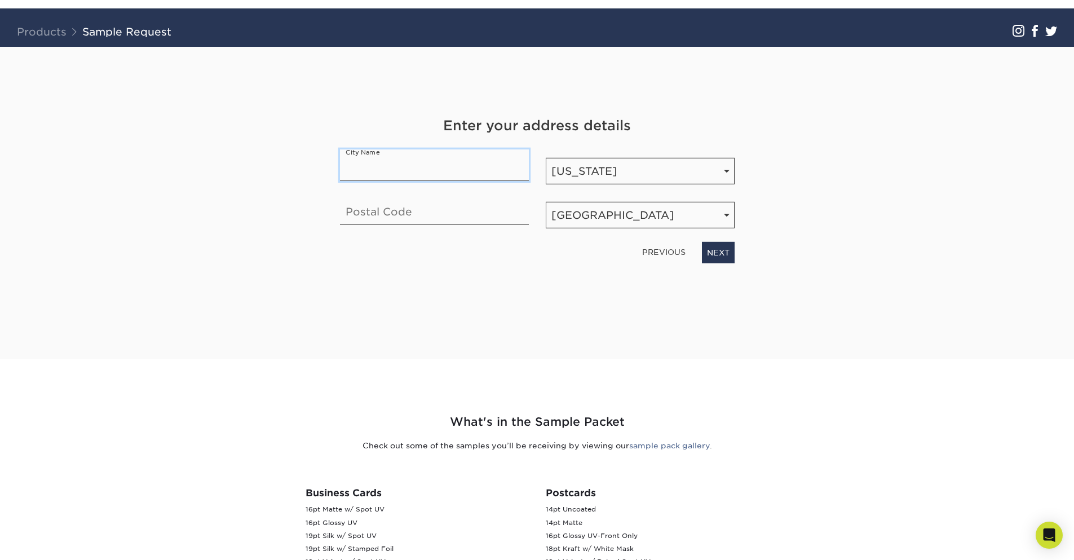
click at [400, 170] on input "text" at bounding box center [434, 165] width 189 height 32
type input "Redondo Beach"
drag, startPoint x: 416, startPoint y: 216, endPoint x: 379, endPoint y: 218, distance: 37.2
click at [379, 218] on input "90277-6325" at bounding box center [434, 209] width 189 height 32
type input "90277"
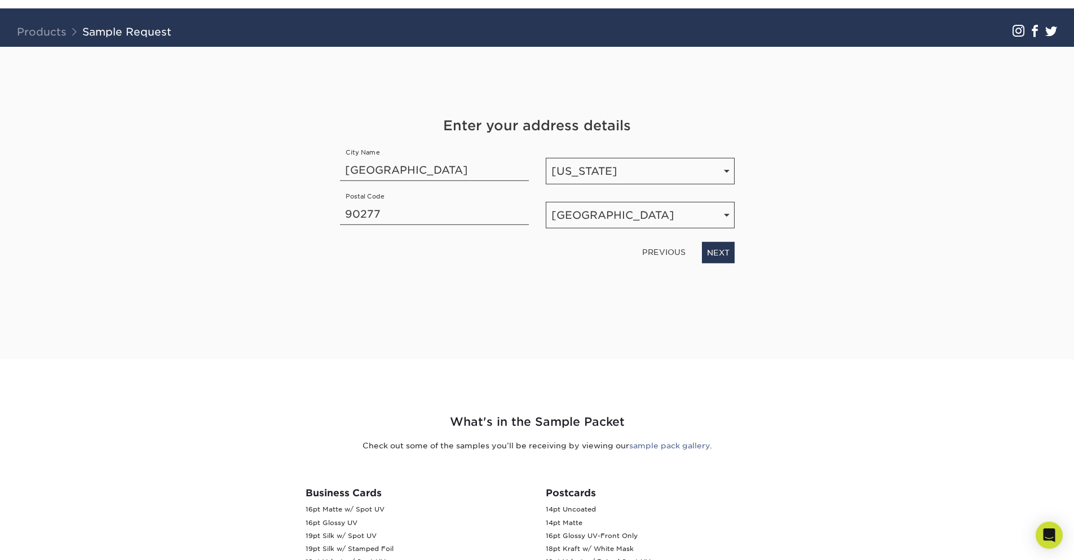
drag, startPoint x: 607, startPoint y: 311, endPoint x: 613, endPoint y: 303, distance: 9.6
click at [607, 311] on div "Get Your Free Sample Pack See and feel the quality of our most popular products…" at bounding box center [537, 189] width 395 height 285
click at [713, 251] on link "NEXT" at bounding box center [718, 252] width 33 height 21
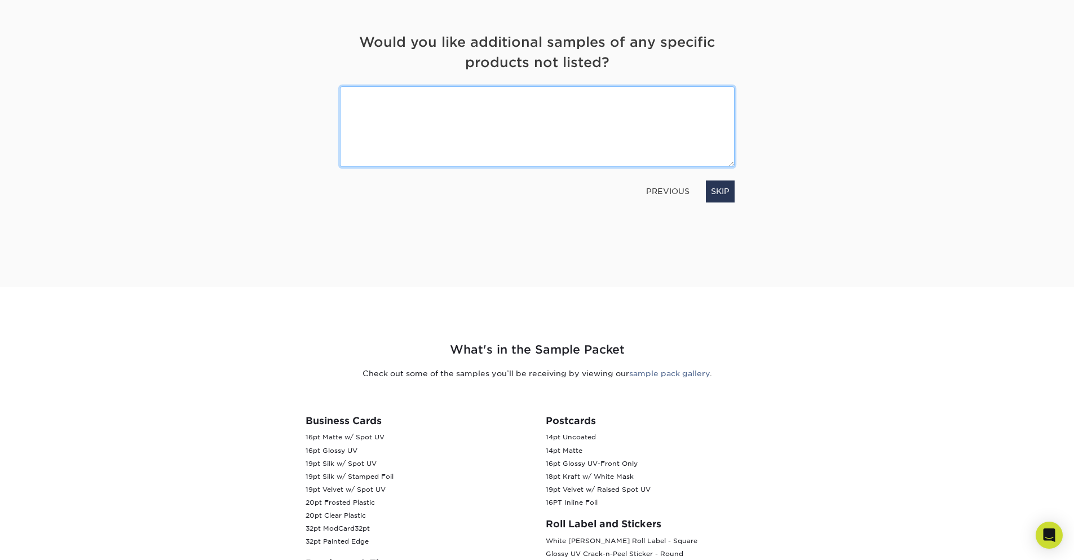
scroll to position [131, 0]
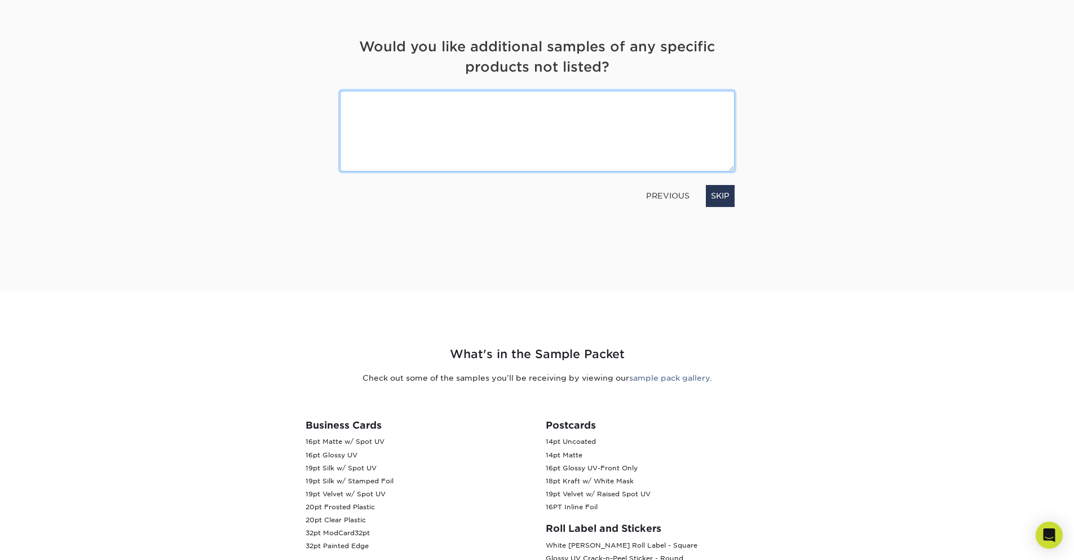
click at [436, 103] on textarea at bounding box center [537, 131] width 395 height 81
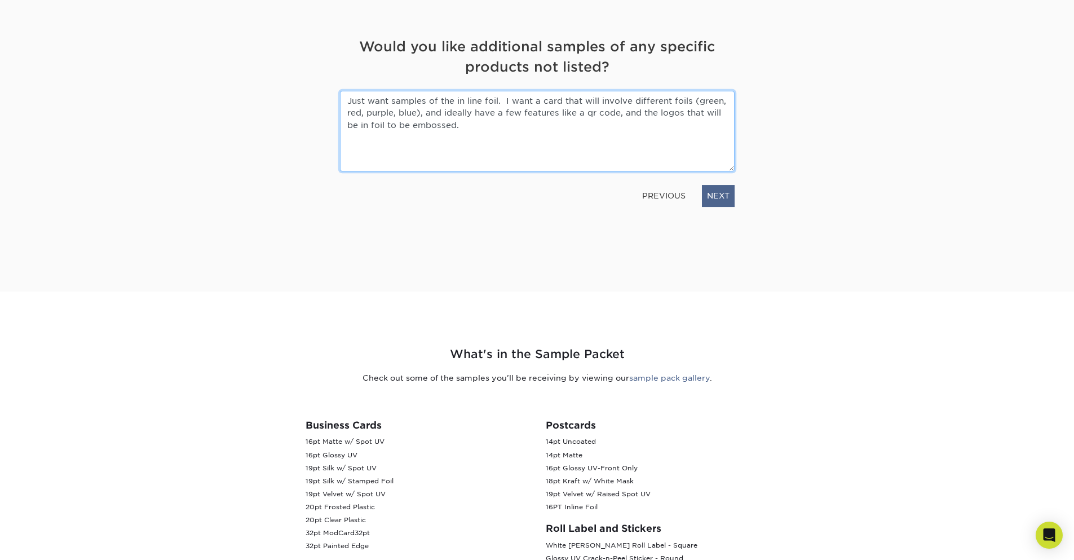
type textarea "Just want samples of the in line foil. I want a card that will involve differen…"
click at [722, 191] on link "NEXT" at bounding box center [718, 195] width 33 height 21
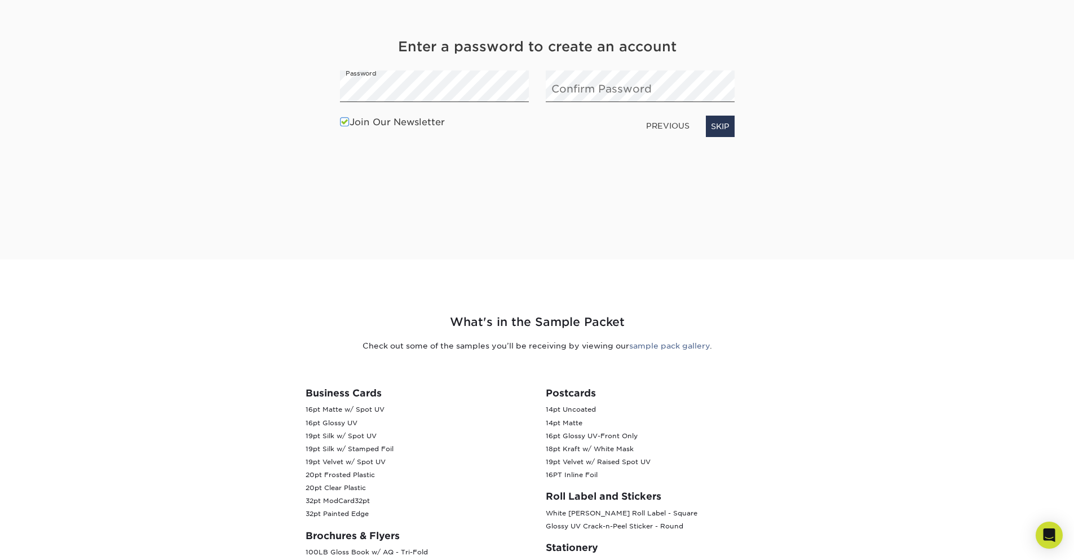
click at [344, 122] on span at bounding box center [345, 122] width 10 height 11
click at [0, 0] on input "Join Our Newsletter" at bounding box center [0, 0] width 0 height 0
click at [735, 123] on div "Join Our Newsletter PREVIOUS NEXT" at bounding box center [538, 127] width 412 height 32
click at [717, 132] on link "NEXT" at bounding box center [718, 126] width 33 height 21
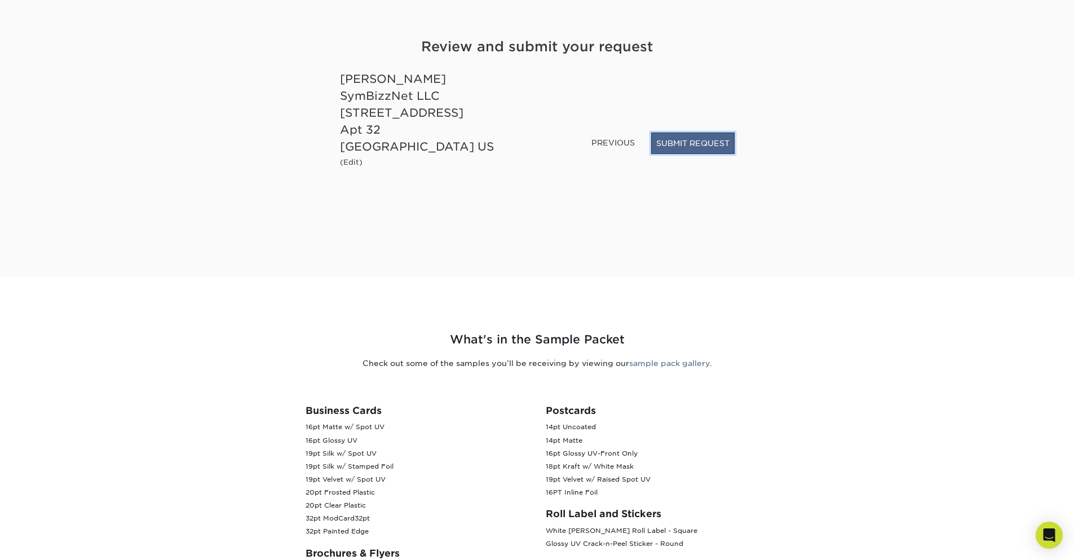
click at [697, 145] on button "SUBMIT REQUEST" at bounding box center [692, 142] width 83 height 21
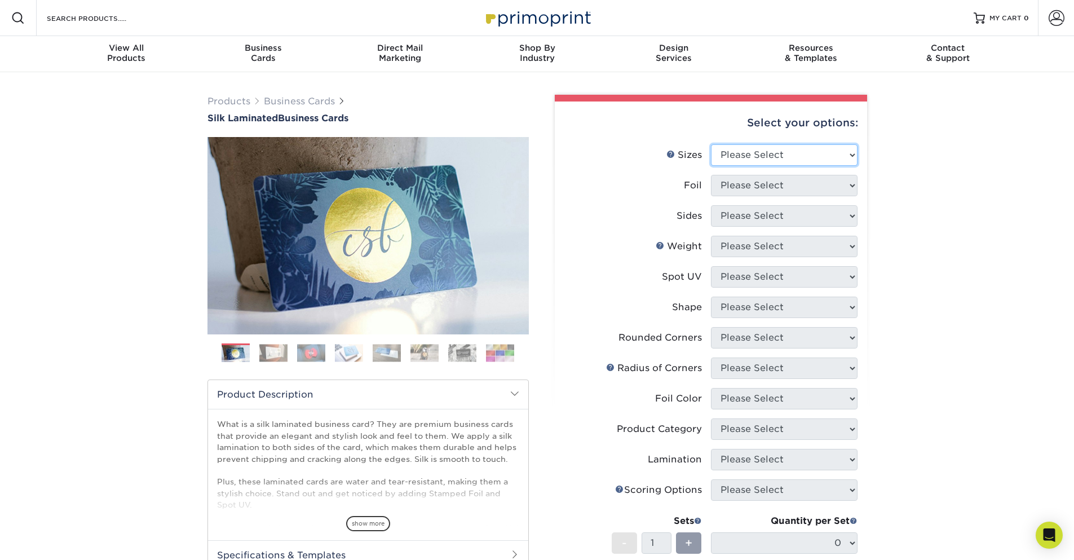
select select "2.00x3.50"
click at [711, 144] on select "Please Select 1.5" x 3.5" - Mini 1.75" x 3.5" - Mini 2" x 2" - Square 2" x 3" -…" at bounding box center [784, 154] width 147 height 21
select select "1"
click at [711, 175] on select "Please Select Yes No" at bounding box center [784, 185] width 147 height 21
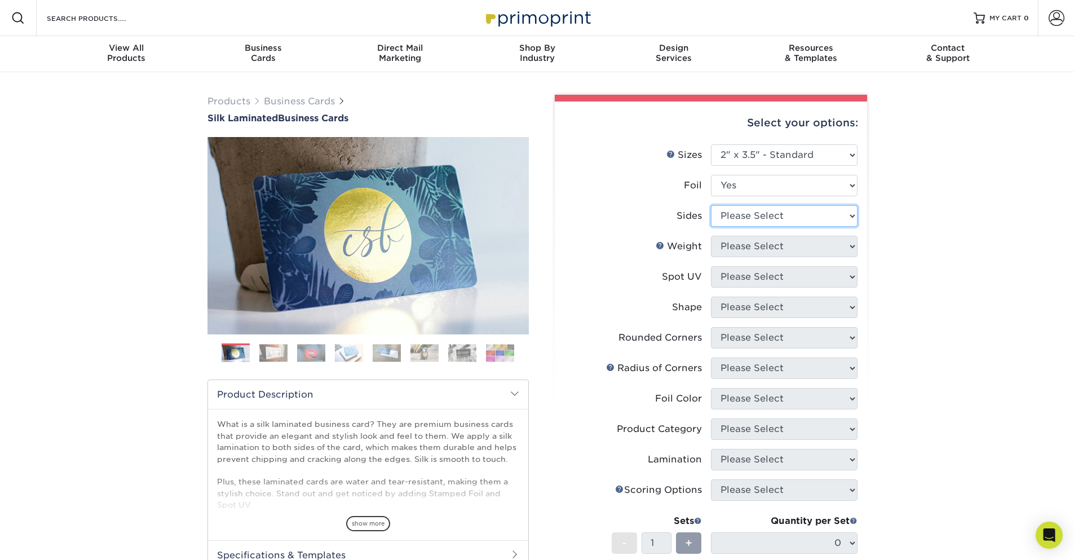
select select "34527644-b4fd-4ffb-9092-1318eefcd9d9"
click at [711, 205] on select "Please Select Print Both Sides - Foil Both Sides Print Both Sides - Foil Front …" at bounding box center [784, 215] width 147 height 21
click at [1009, 243] on div "Products Business Cards Silk Laminated Business Cards Previous Next" at bounding box center [537, 428] width 1074 height 713
select select "16PT"
click at [711, 236] on select "Please Select 16PT" at bounding box center [784, 246] width 147 height 21
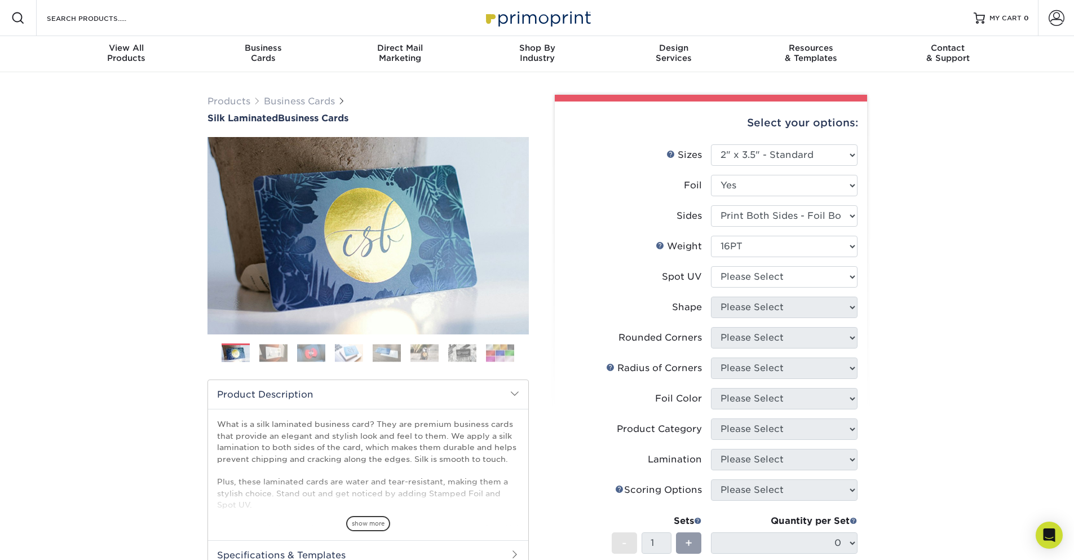
click at [956, 268] on div "Products Business Cards Silk Laminated Business Cards Previous Next" at bounding box center [537, 428] width 1074 height 713
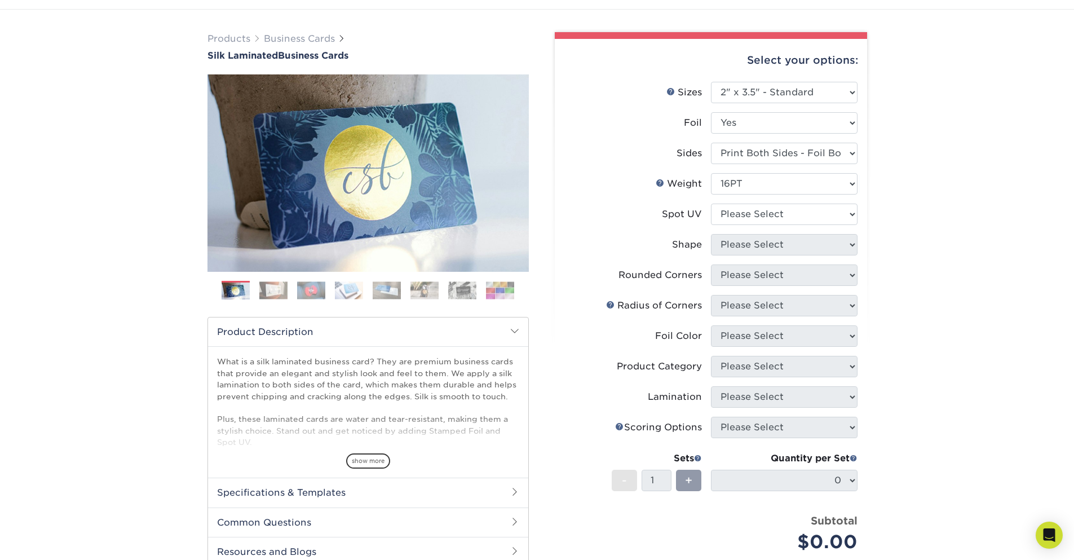
scroll to position [68, 0]
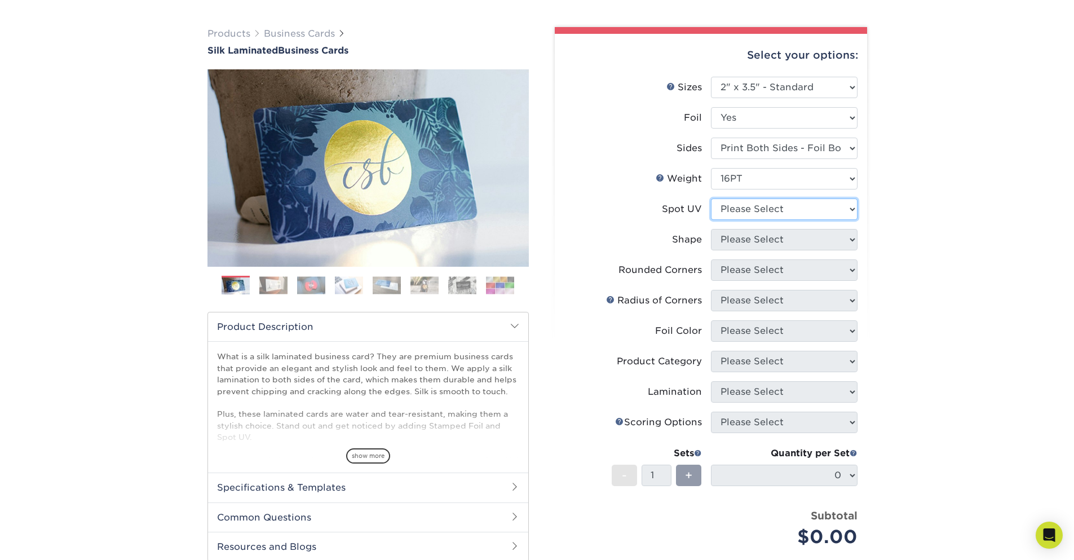
select select "3"
click at [711, 198] on select "Please Select No Spot UV Front and Back (Both Sides) Front Only Back Only" at bounding box center [784, 208] width 147 height 21
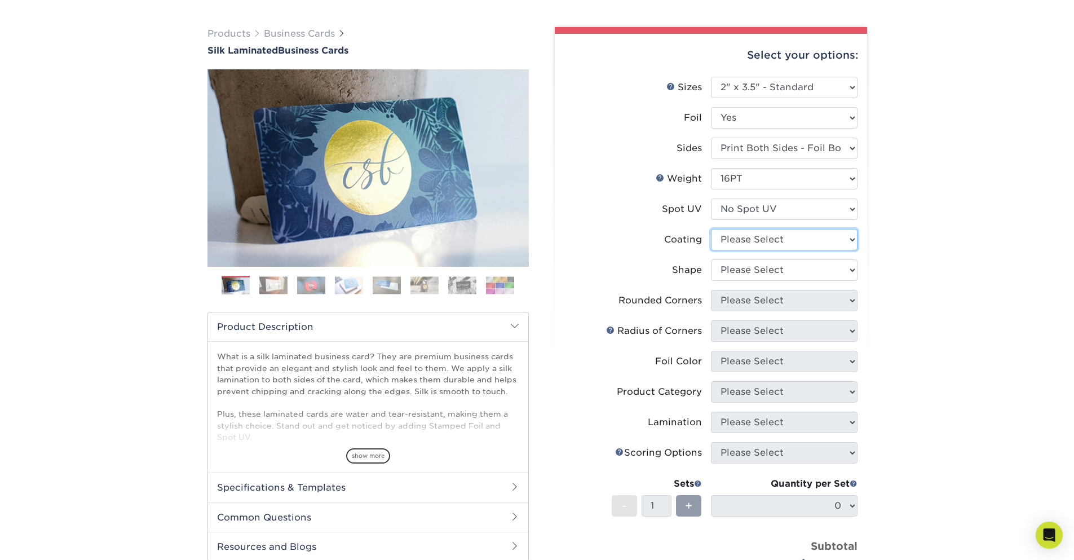
select select "3e7618de-abca-4bda-9f97-8b9129e913d8"
click at [711, 229] on select at bounding box center [784, 239] width 147 height 21
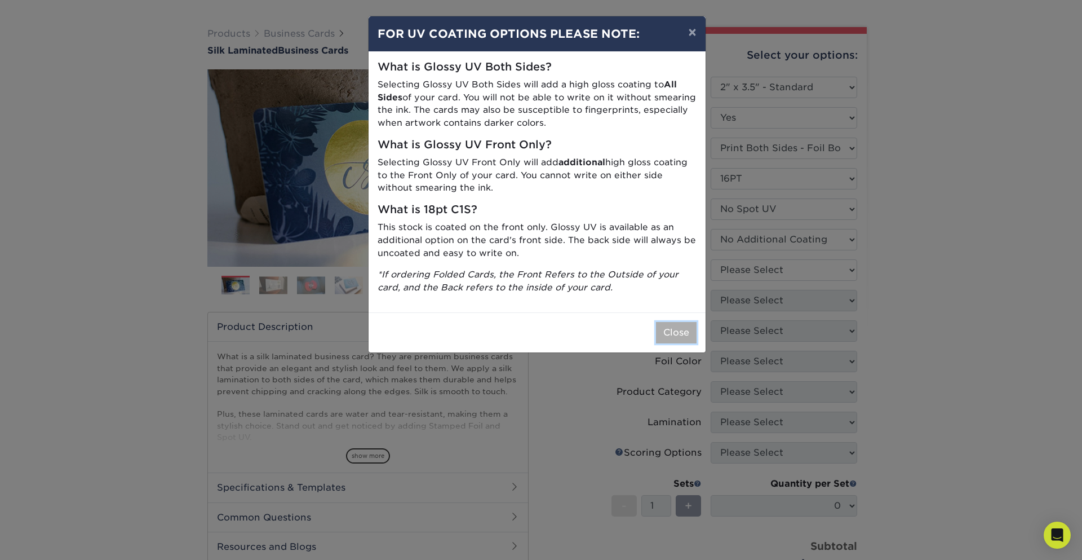
click at [663, 327] on button "Close" at bounding box center [676, 332] width 41 height 21
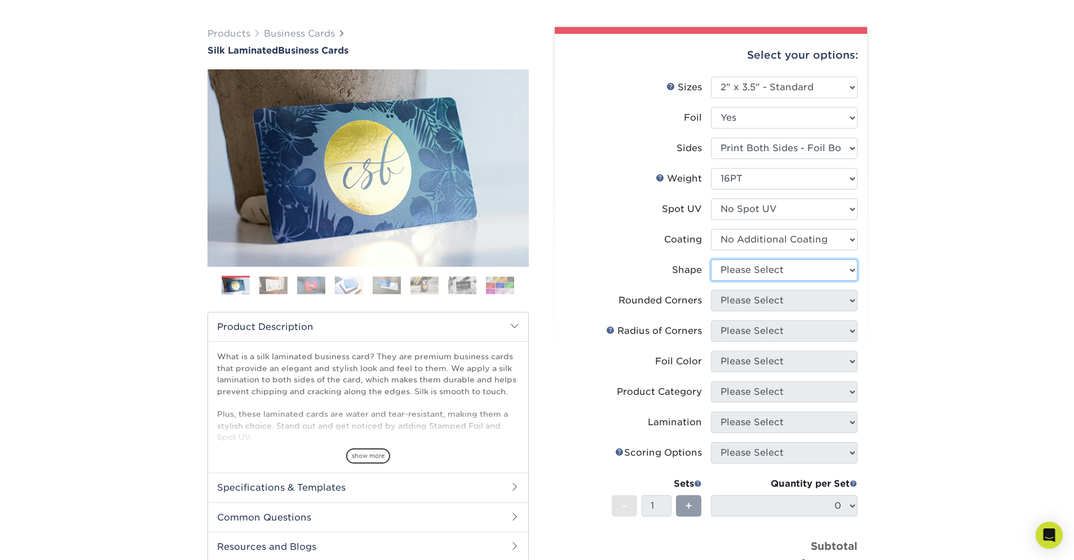
select select "standard"
click at [711, 259] on select "Please Select Standard" at bounding box center [784, 269] width 147 height 21
select select "0"
click at [711, 290] on select "Please Select Yes - Round 2 Corners Yes - Round 4 Corners No" at bounding box center [784, 300] width 147 height 21
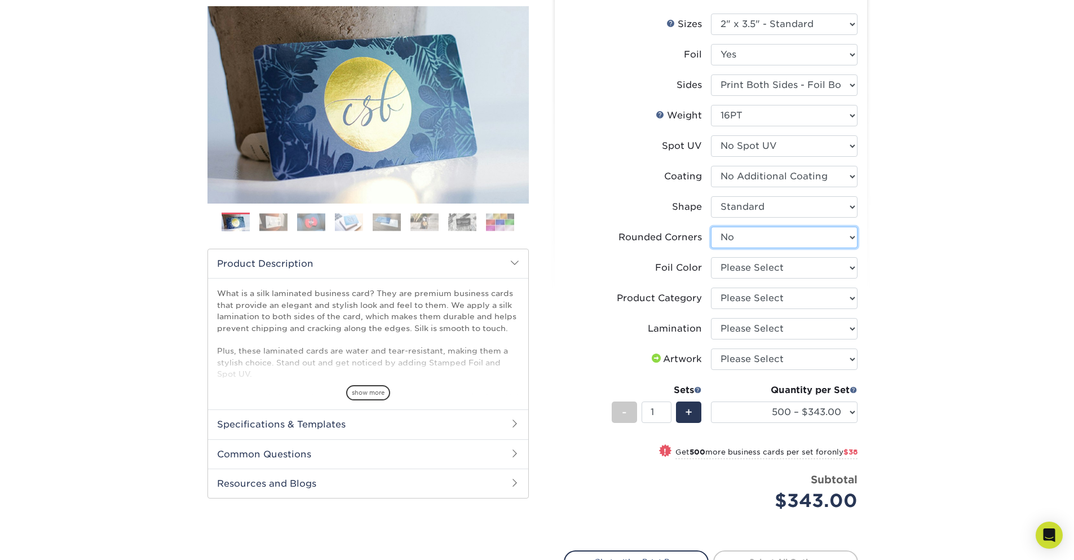
scroll to position [135, 0]
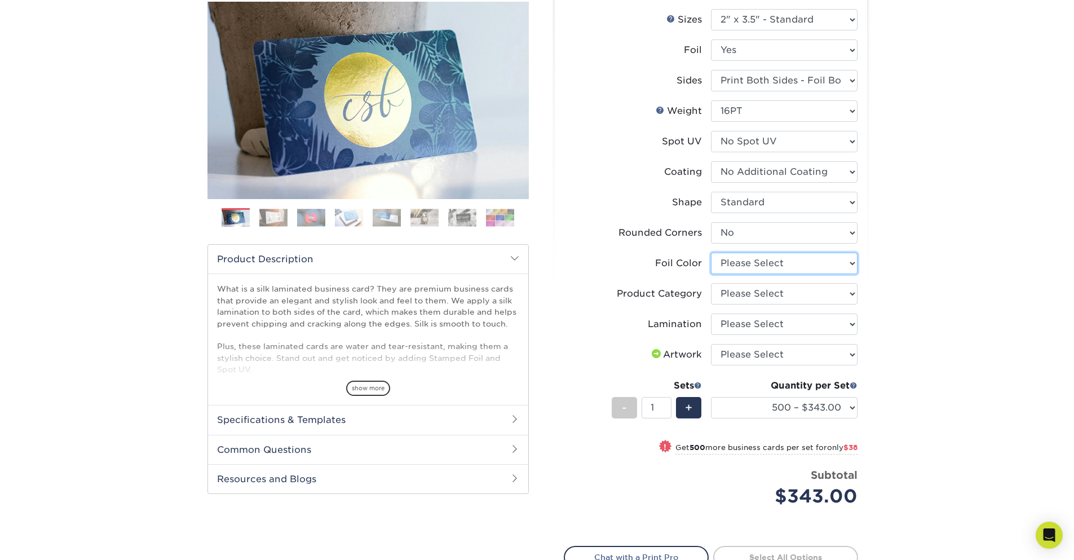
select select "19c808c5-3f38-4156-b693-40e0d033f953"
click at [711, 253] on select "Please Select Silver Foil Black Foil Blue Foil Copper Foil Gold Foil Red Foil R…" at bounding box center [784, 263] width 147 height 21
click at [898, 304] on div "Products Business Cards Silk Laminated Business Cards Previous Next" at bounding box center [537, 307] width 1074 height 740
select select "3b5148f1-0588-4f88-a218-97bcfdce65c1"
click at [711, 283] on select "Please Select Business Cards" at bounding box center [784, 293] width 147 height 21
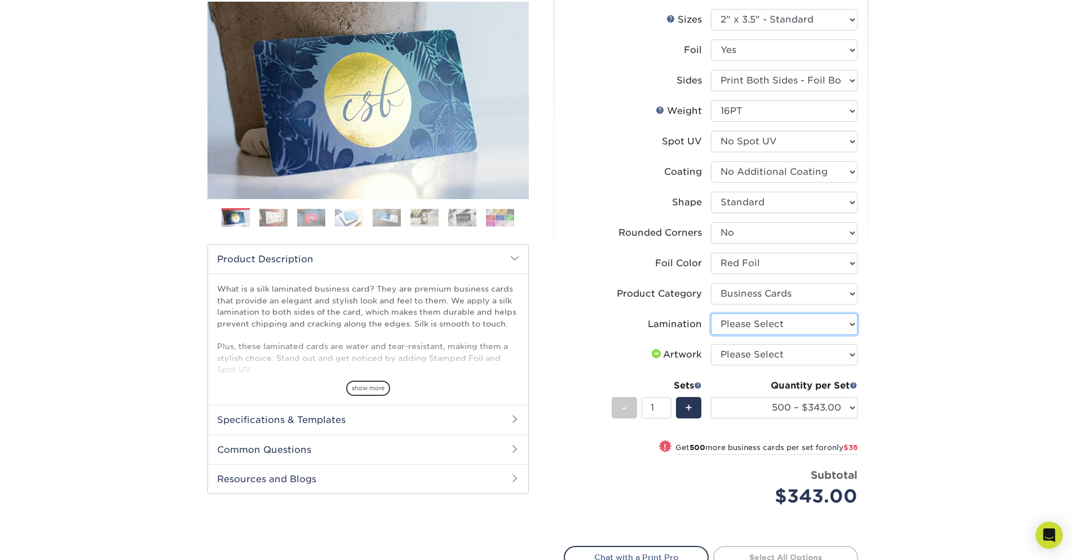
select select "ccacb42f-45f7-42d3-bbd3-7c8421cf37f0"
click at [711, 313] on select "Please Select Silk" at bounding box center [784, 323] width 147 height 21
drag, startPoint x: 763, startPoint y: 349, endPoint x: 961, endPoint y: 289, distance: 206.3
click at [961, 288] on div "Products Business Cards Silk Laminated Business Cards Previous Next" at bounding box center [537, 307] width 1074 height 740
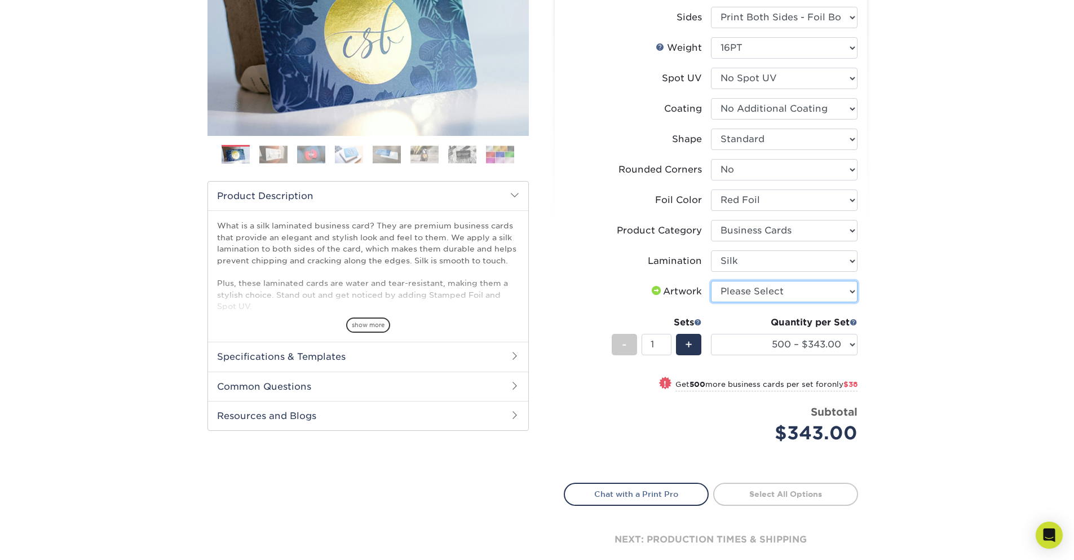
scroll to position [203, 0]
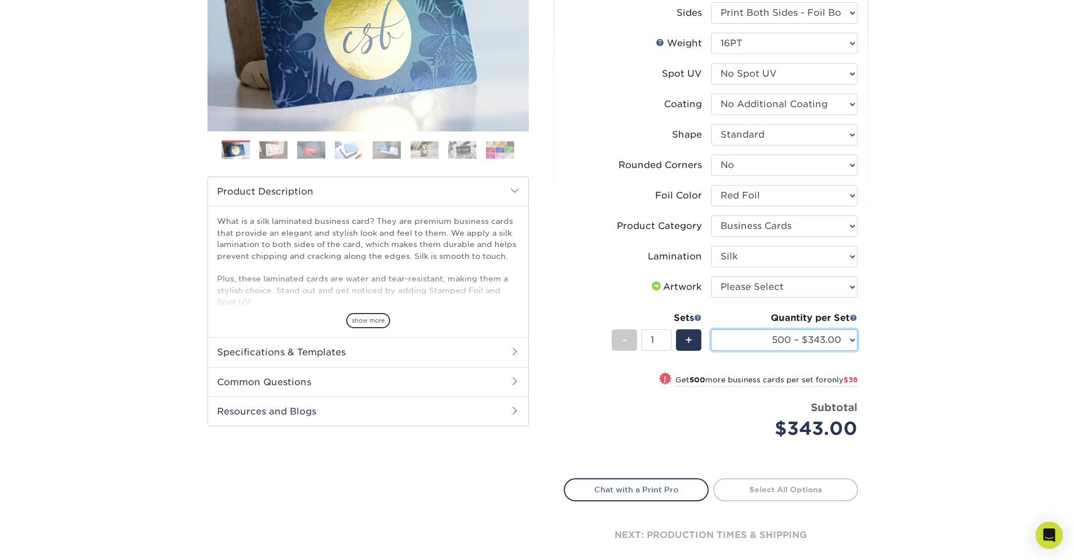
drag, startPoint x: 817, startPoint y: 332, endPoint x: 983, endPoint y: 301, distance: 168.5
click at [983, 301] on div "Products Business Cards Silk Laminated Business Cards Previous Next" at bounding box center [537, 239] width 1074 height 740
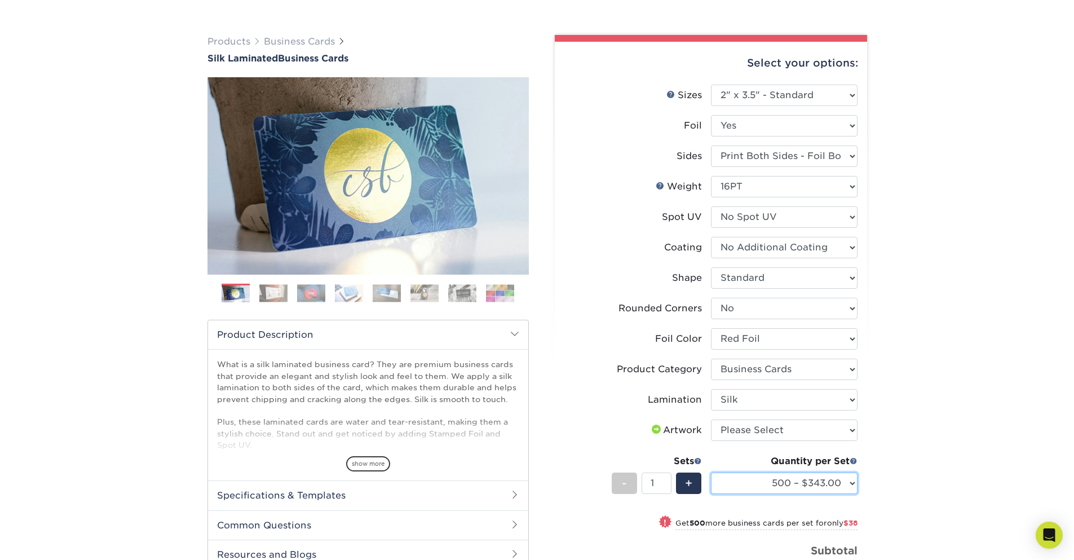
scroll to position [0, 0]
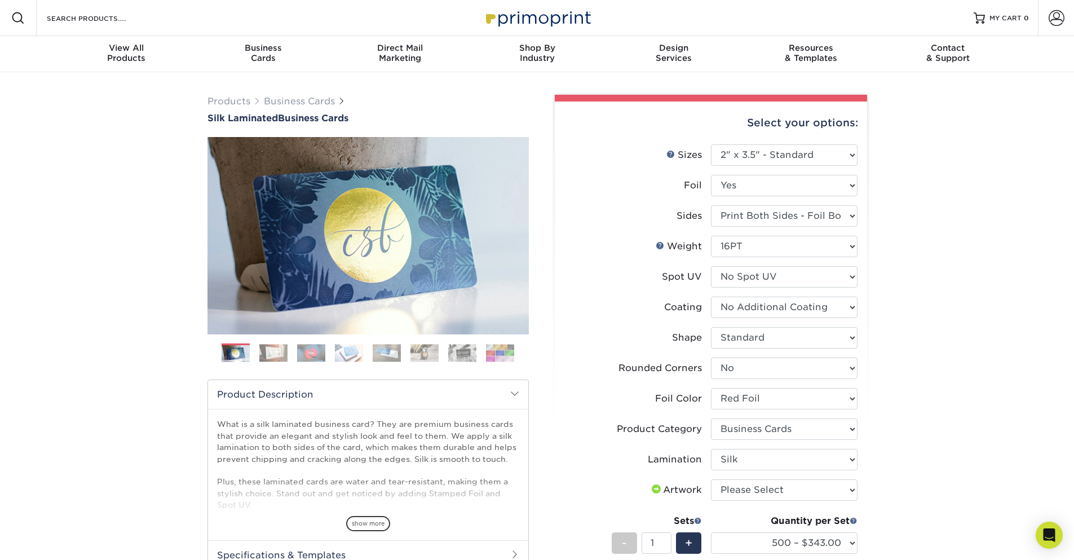
click at [288, 360] on ol at bounding box center [367, 356] width 321 height 27
click at [278, 347] on img at bounding box center [273, 352] width 28 height 17
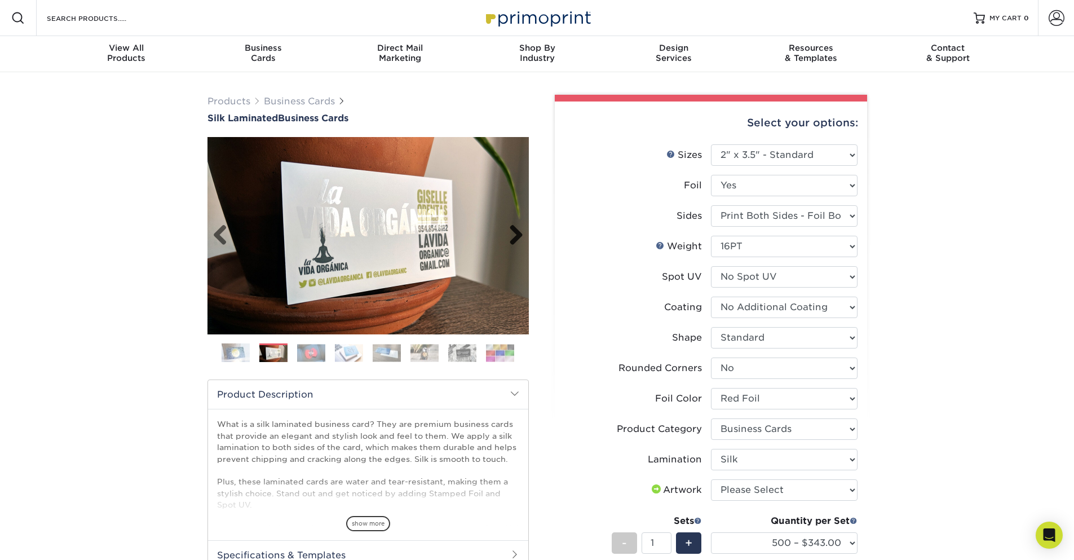
click at [519, 232] on link "Next" at bounding box center [512, 235] width 23 height 23
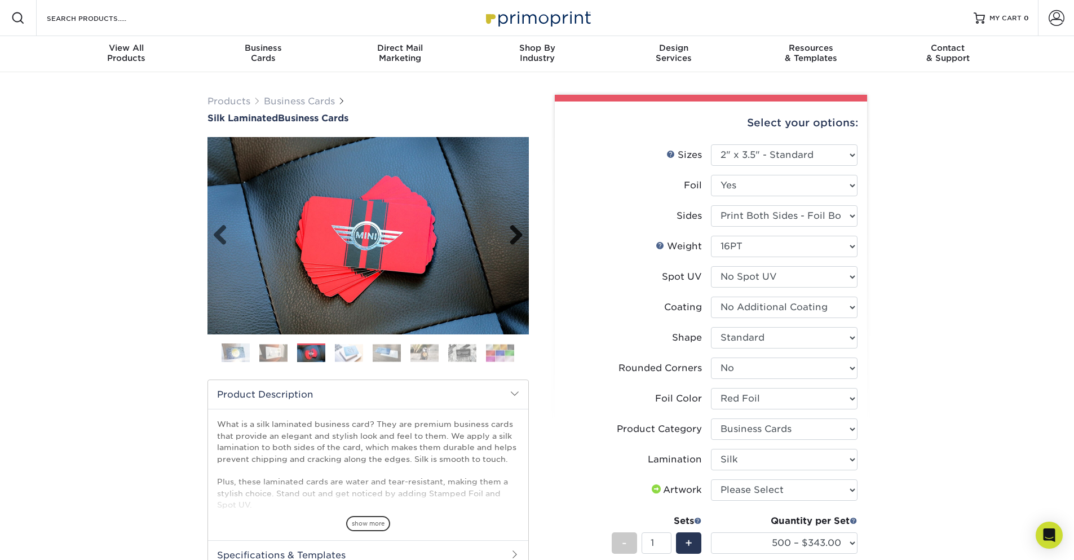
click at [519, 232] on link "Next" at bounding box center [512, 235] width 23 height 23
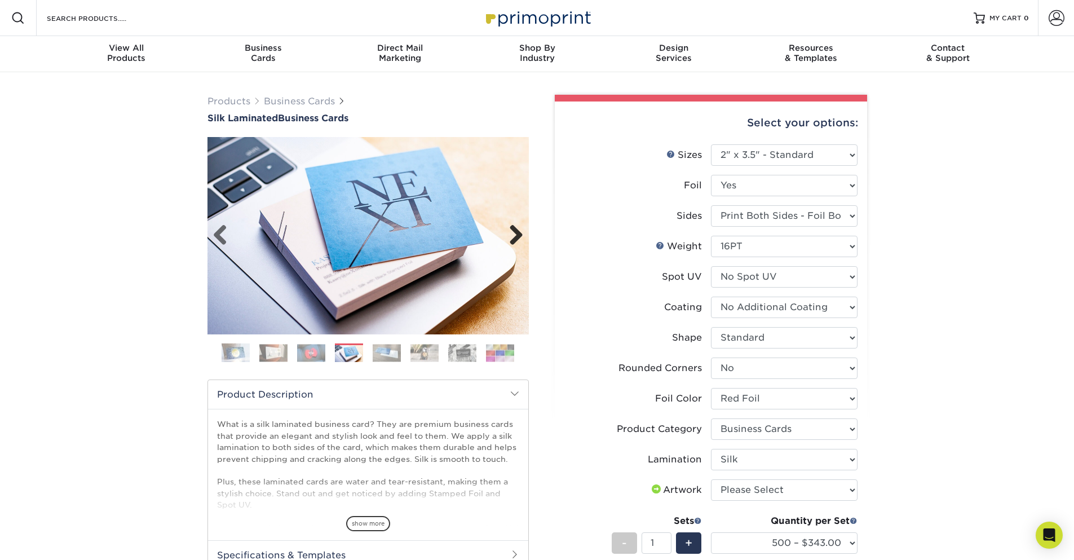
click at [519, 232] on link "Next" at bounding box center [512, 235] width 23 height 23
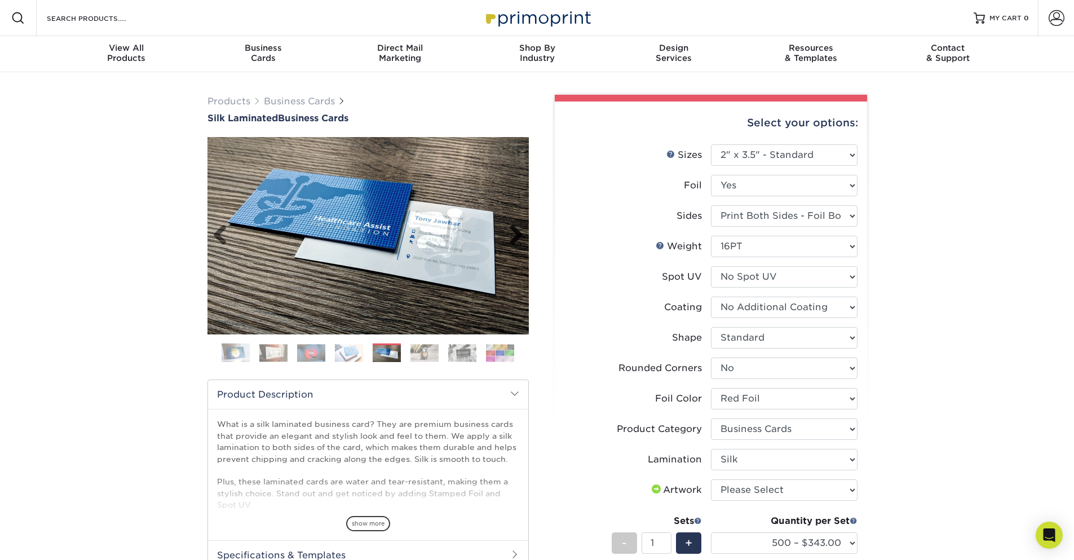
click at [519, 232] on link "Next" at bounding box center [512, 235] width 23 height 23
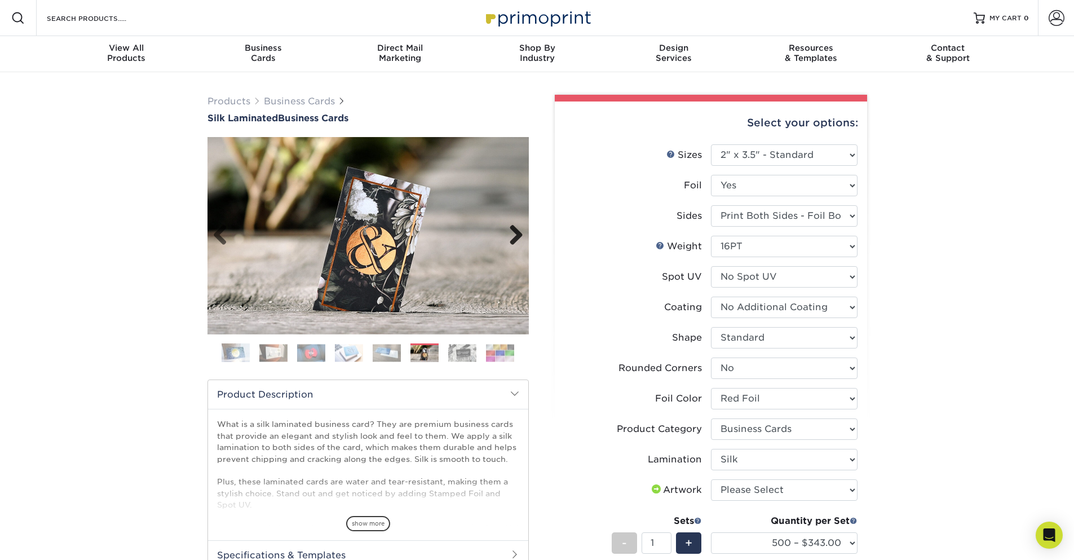
click at [519, 232] on link "Next" at bounding box center [512, 235] width 23 height 23
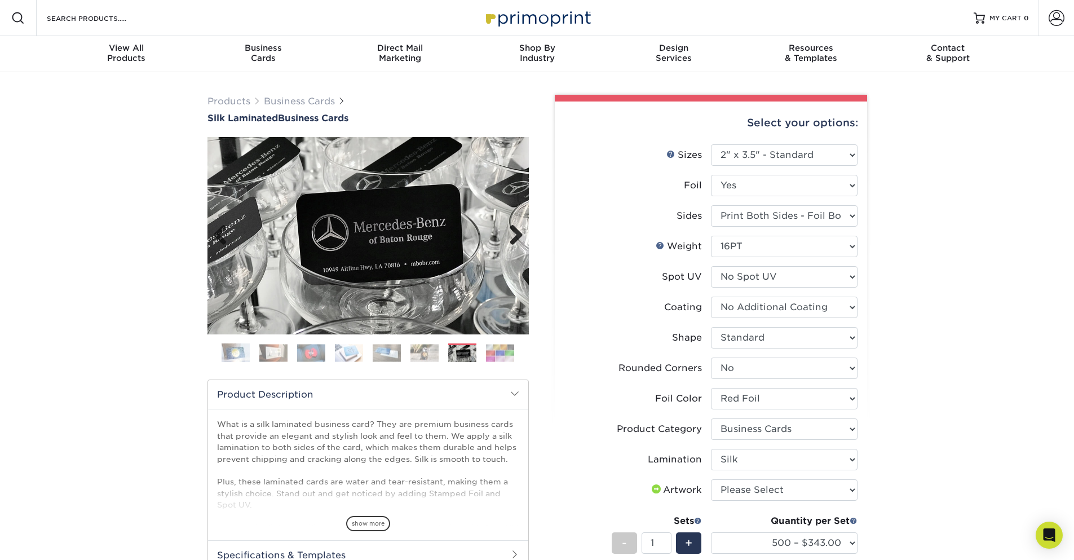
click at [519, 232] on link "Next" at bounding box center [512, 235] width 23 height 23
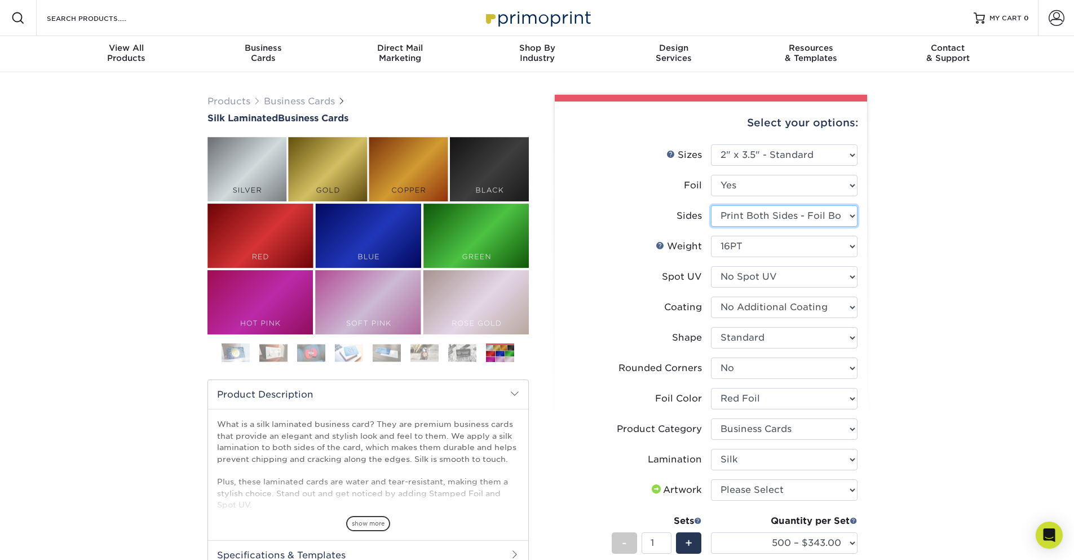
click at [777, 219] on select "Please Select Print Both Sides - Foil Both Sides Print Both Sides - Foil Front …" at bounding box center [784, 215] width 147 height 21
select select "e482a702-b595-48f4-8488-80b31f3aa6bc"
click at [711, 388] on select "Please Select Silver Foil Black Foil Blue Foil Copper Foil Gold Foil Red Foil R…" at bounding box center [784, 398] width 147 height 21
click at [927, 395] on div "Products Business Cards Silk Laminated Business Cards Previous Next" at bounding box center [537, 442] width 1074 height 740
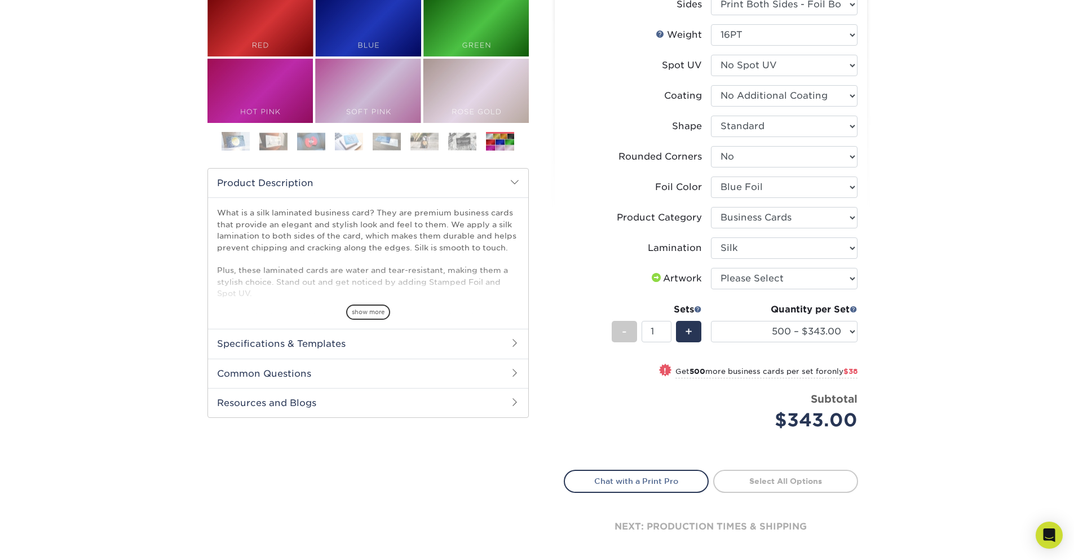
scroll to position [271, 0]
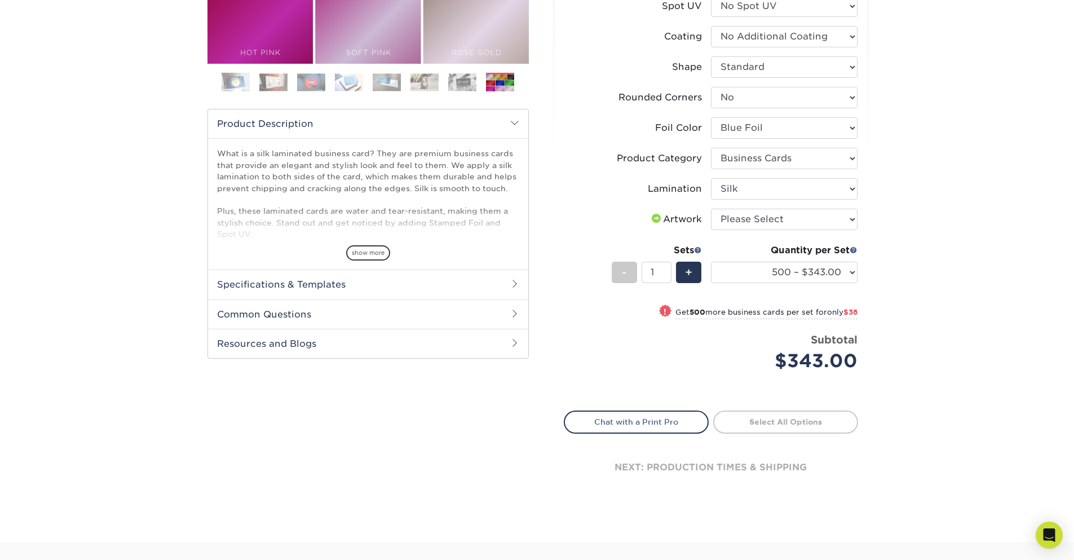
click at [376, 280] on h2 "Specifications & Templates" at bounding box center [368, 283] width 320 height 29
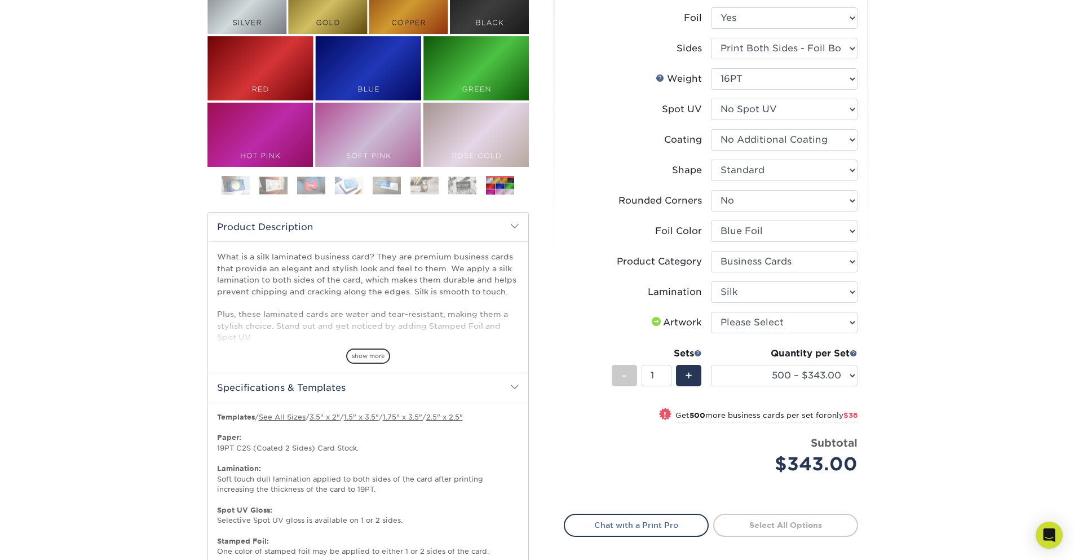
scroll to position [0, 0]
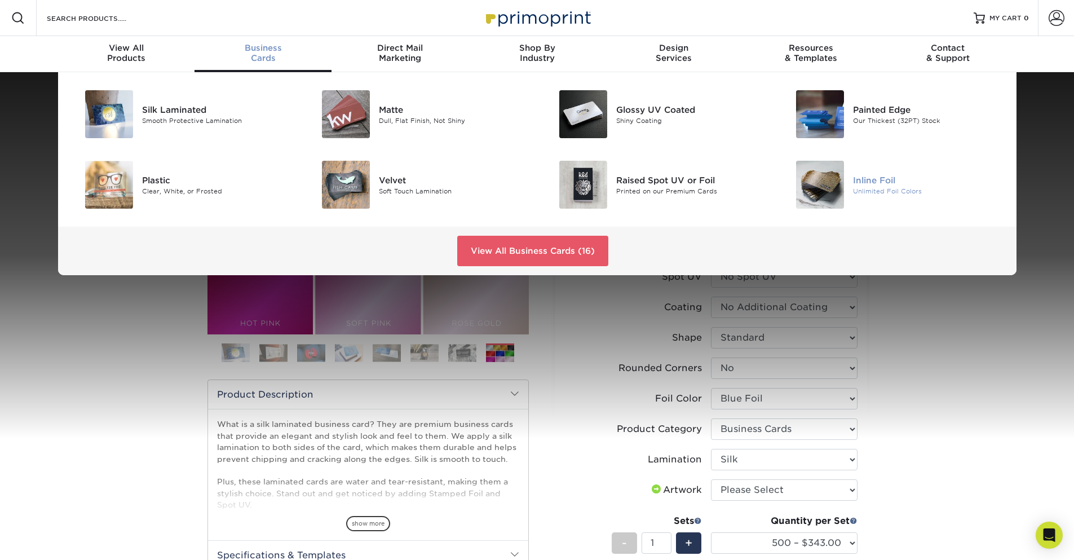
click at [864, 186] on div "Unlimited Foil Colors" at bounding box center [927, 191] width 149 height 10
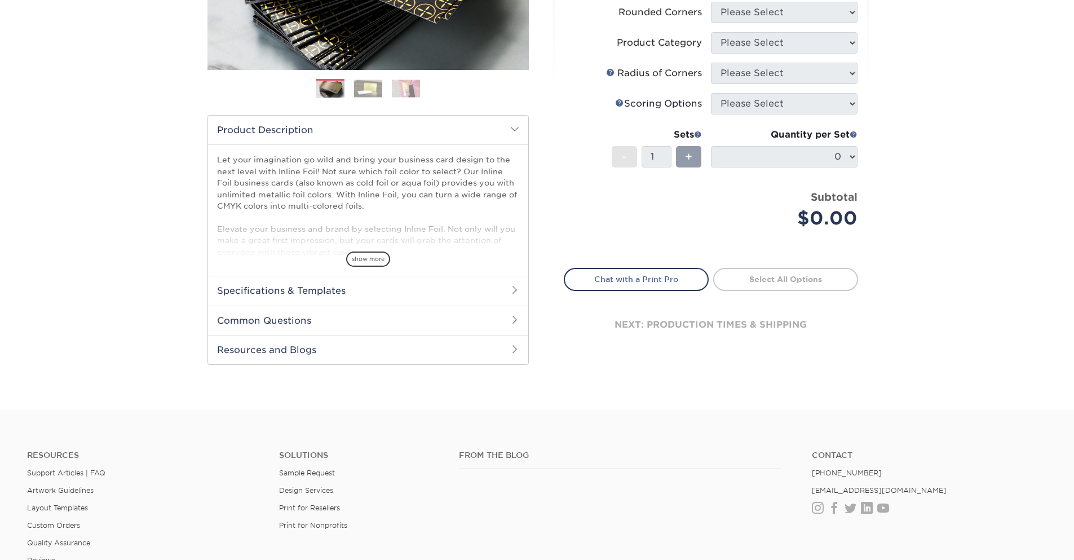
scroll to position [271, 0]
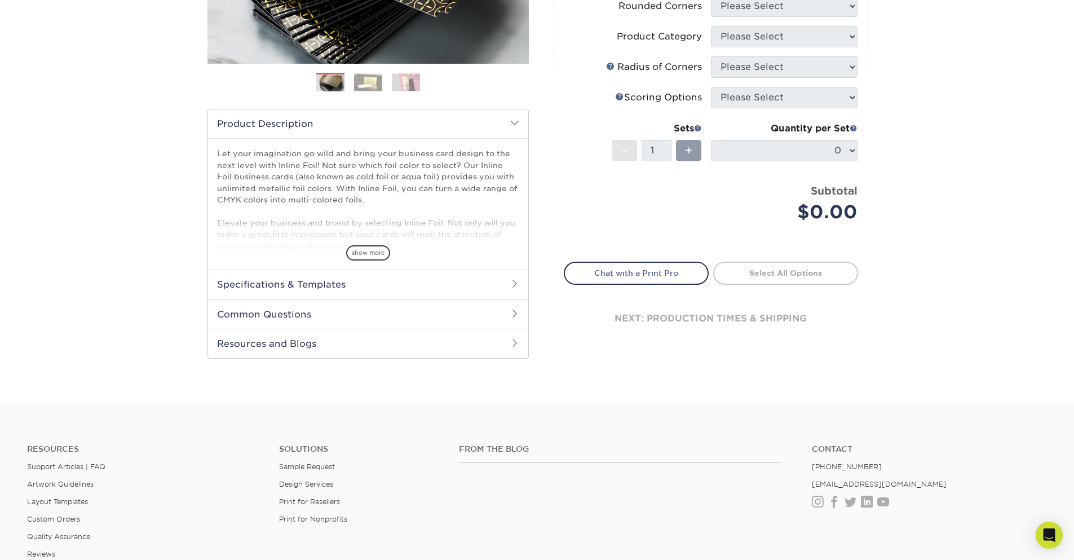
click at [369, 277] on h2 "Specifications & Templates" at bounding box center [368, 283] width 320 height 29
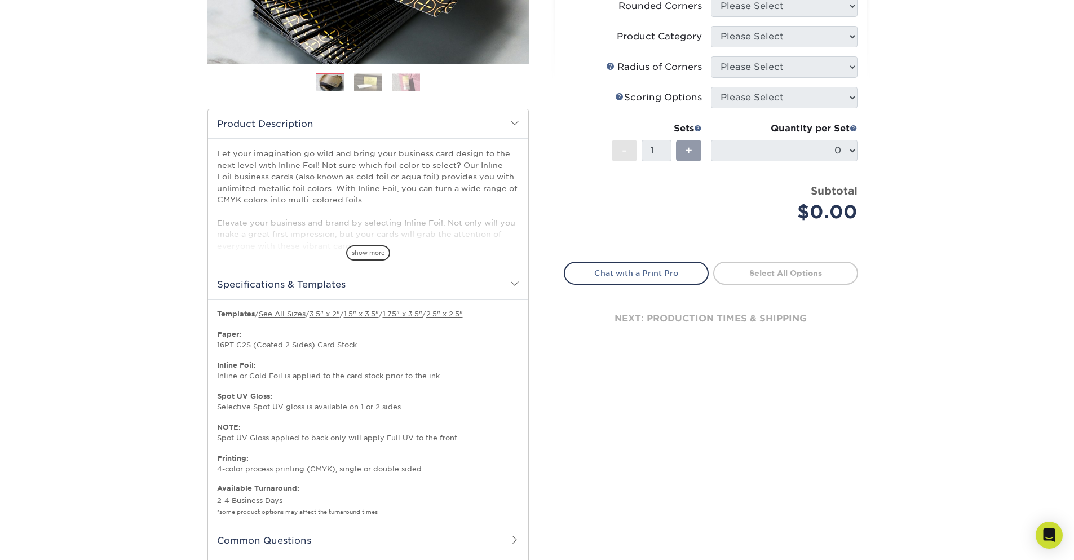
click at [357, 245] on span "show more" at bounding box center [368, 252] width 44 height 15
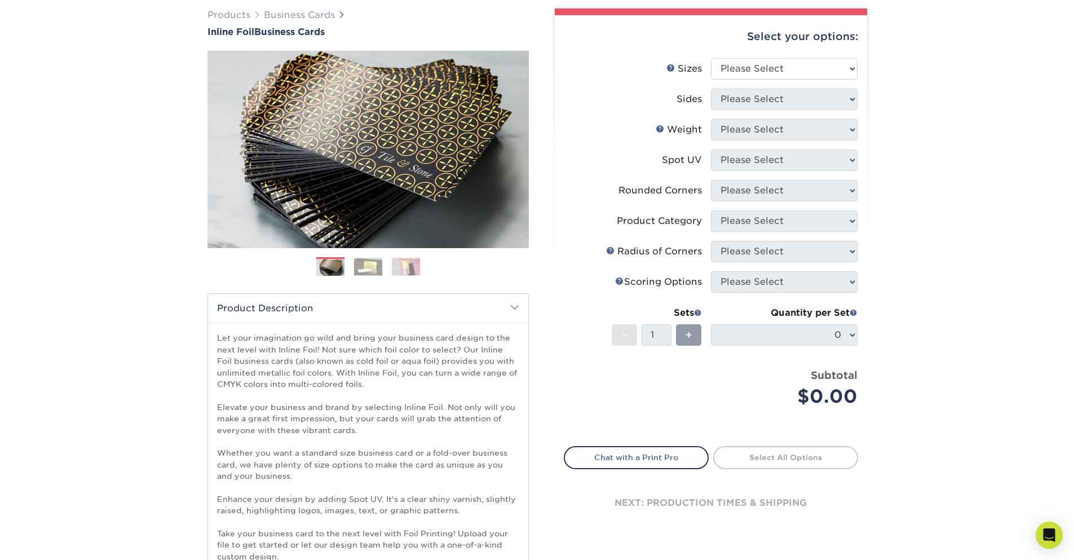
scroll to position [0, 0]
